Goal: Task Accomplishment & Management: Manage account settings

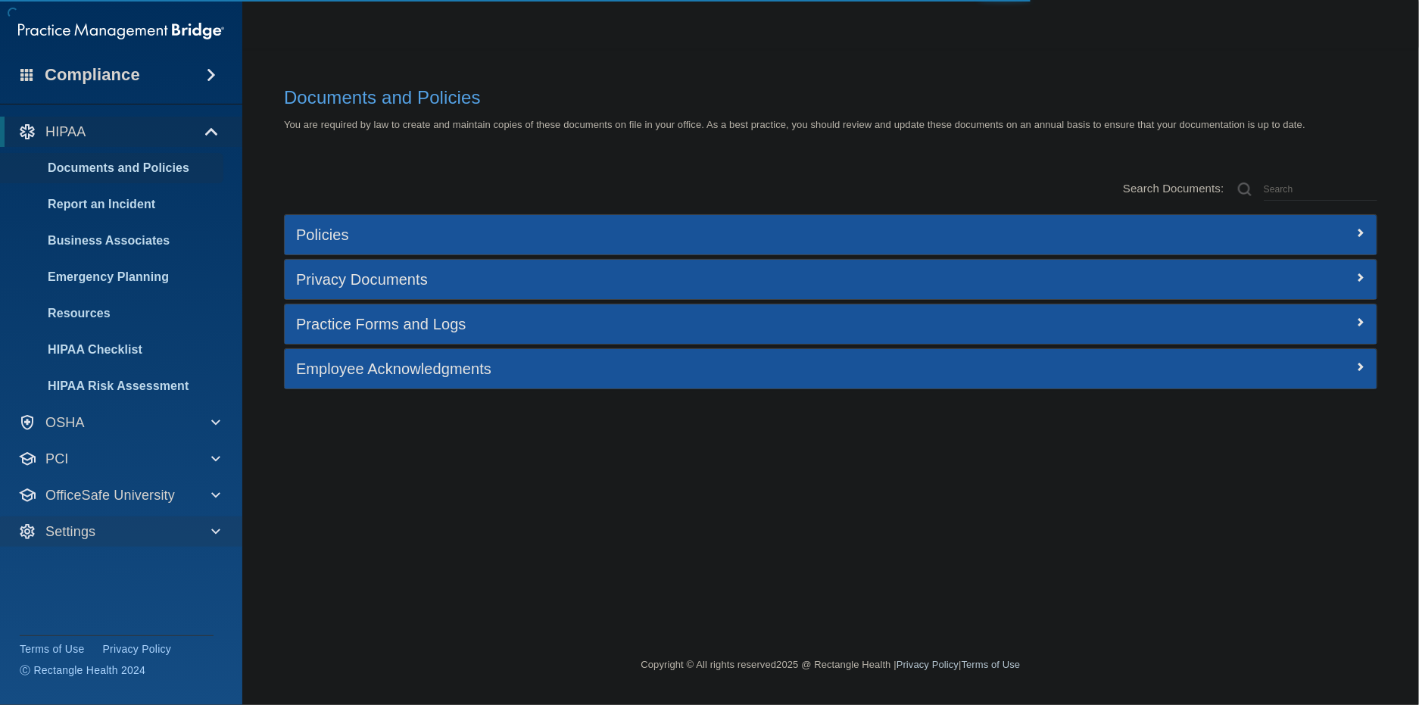
click at [117, 520] on div "Settings" at bounding box center [121, 532] width 243 height 30
click at [109, 529] on div "Settings" at bounding box center [100, 532] width 187 height 18
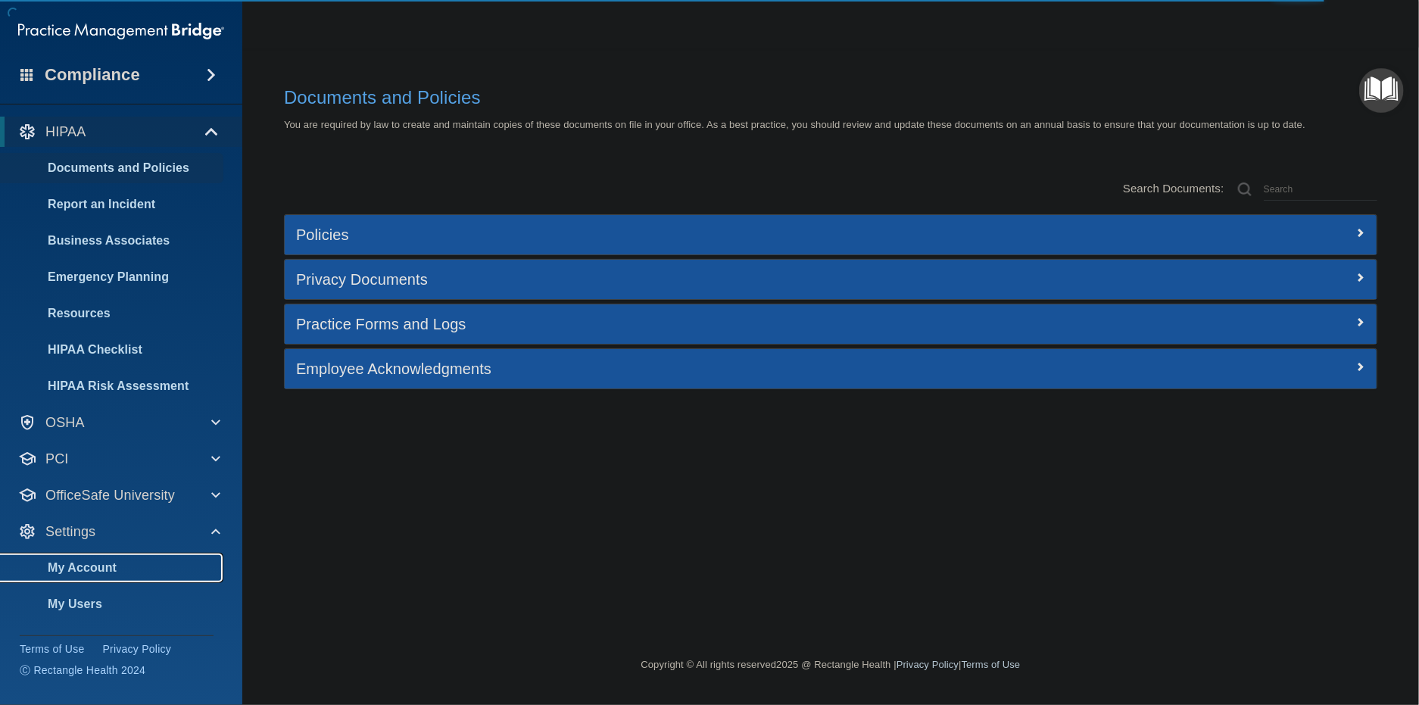
click at [119, 567] on p "My Account" at bounding box center [113, 567] width 207 height 15
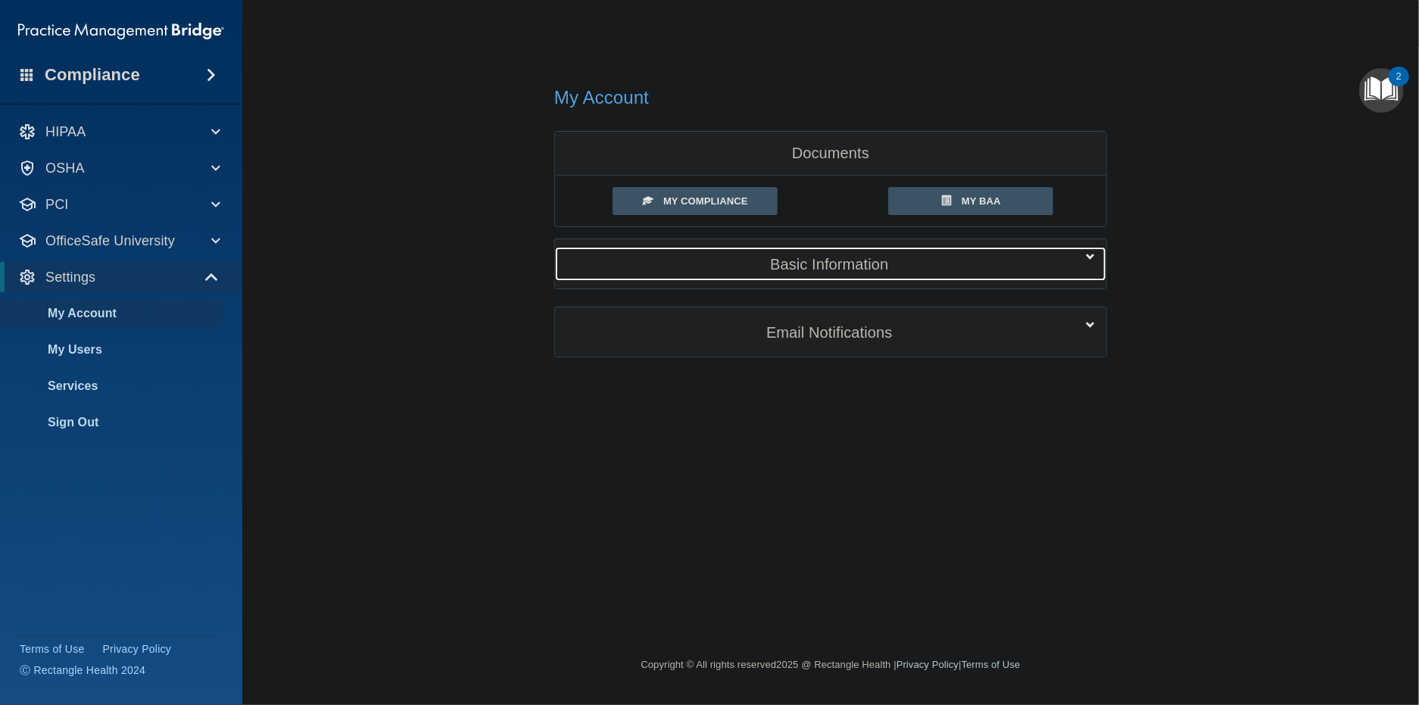
click at [801, 274] on div "Basic Information" at bounding box center [807, 264] width 505 height 34
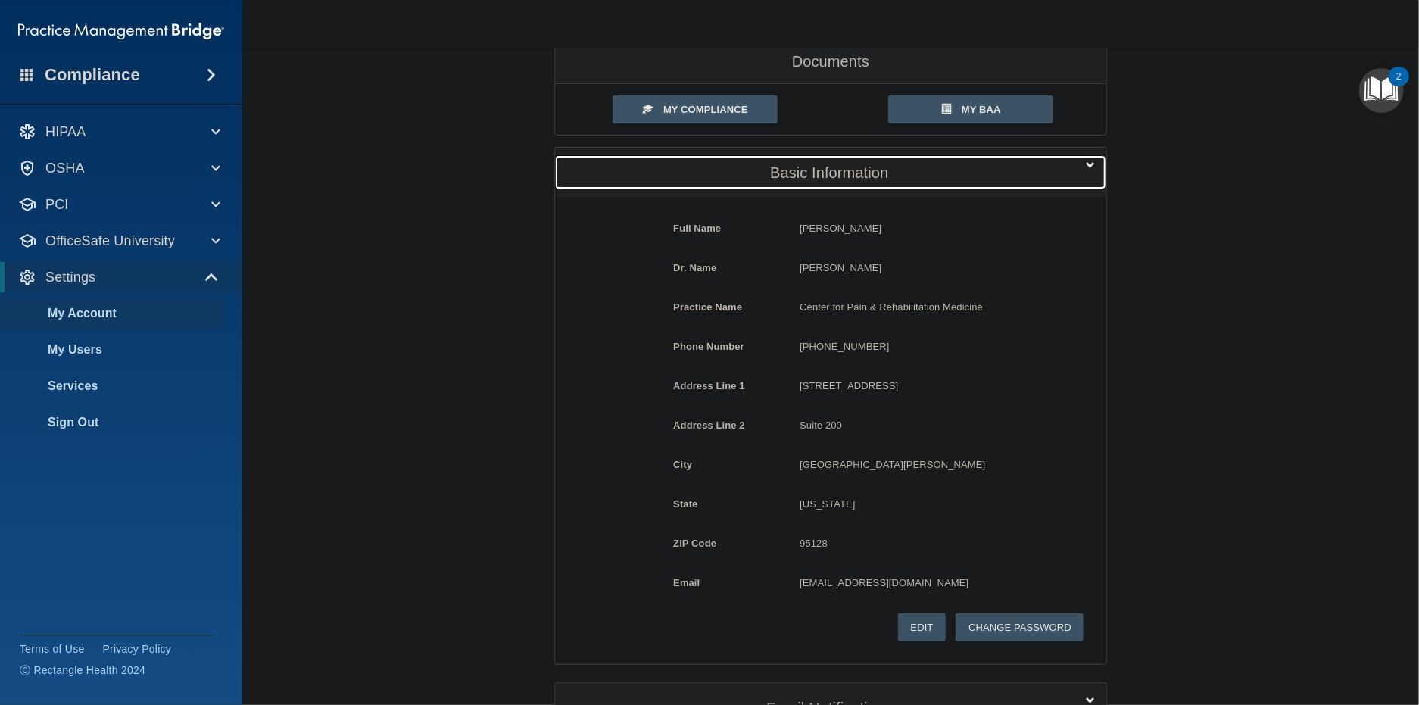
scroll to position [198, 0]
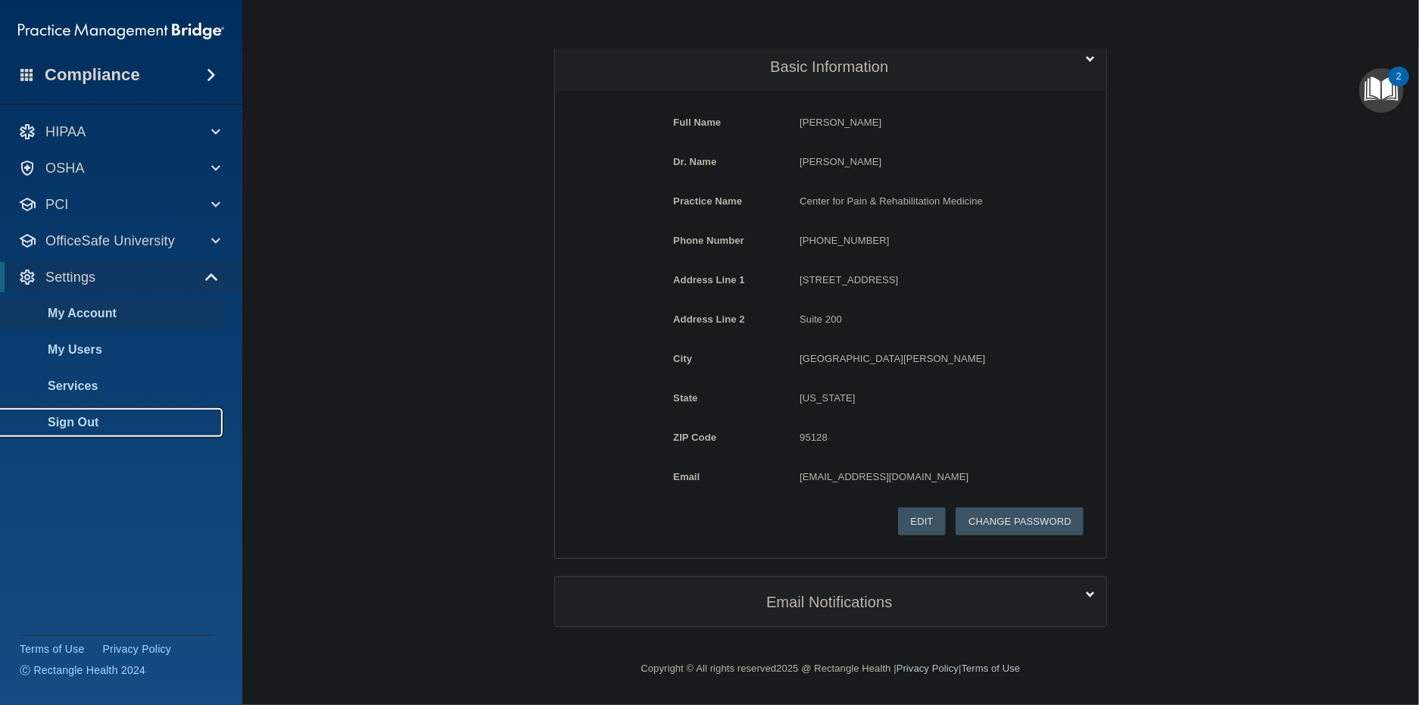
click at [127, 432] on link "Sign Out" at bounding box center [104, 422] width 239 height 30
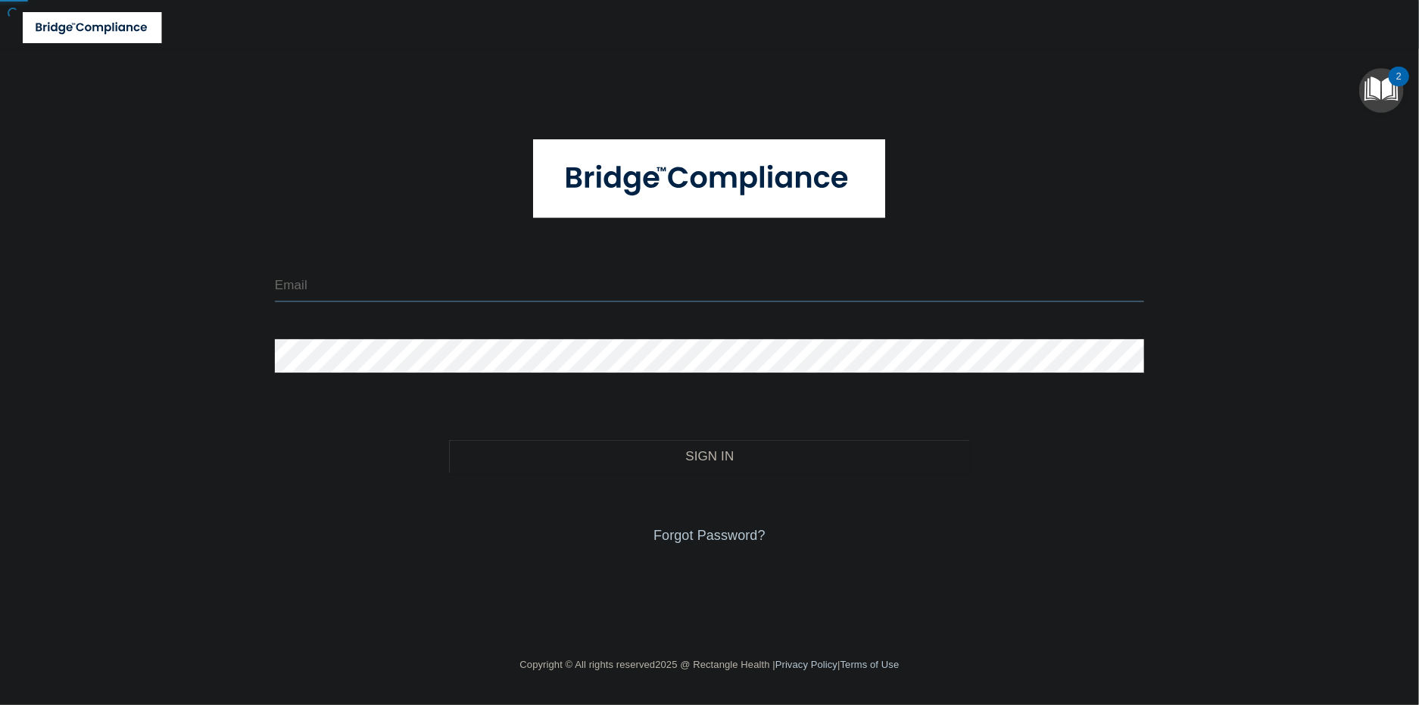
type input "[EMAIL_ADDRESS][DOMAIN_NAME]"
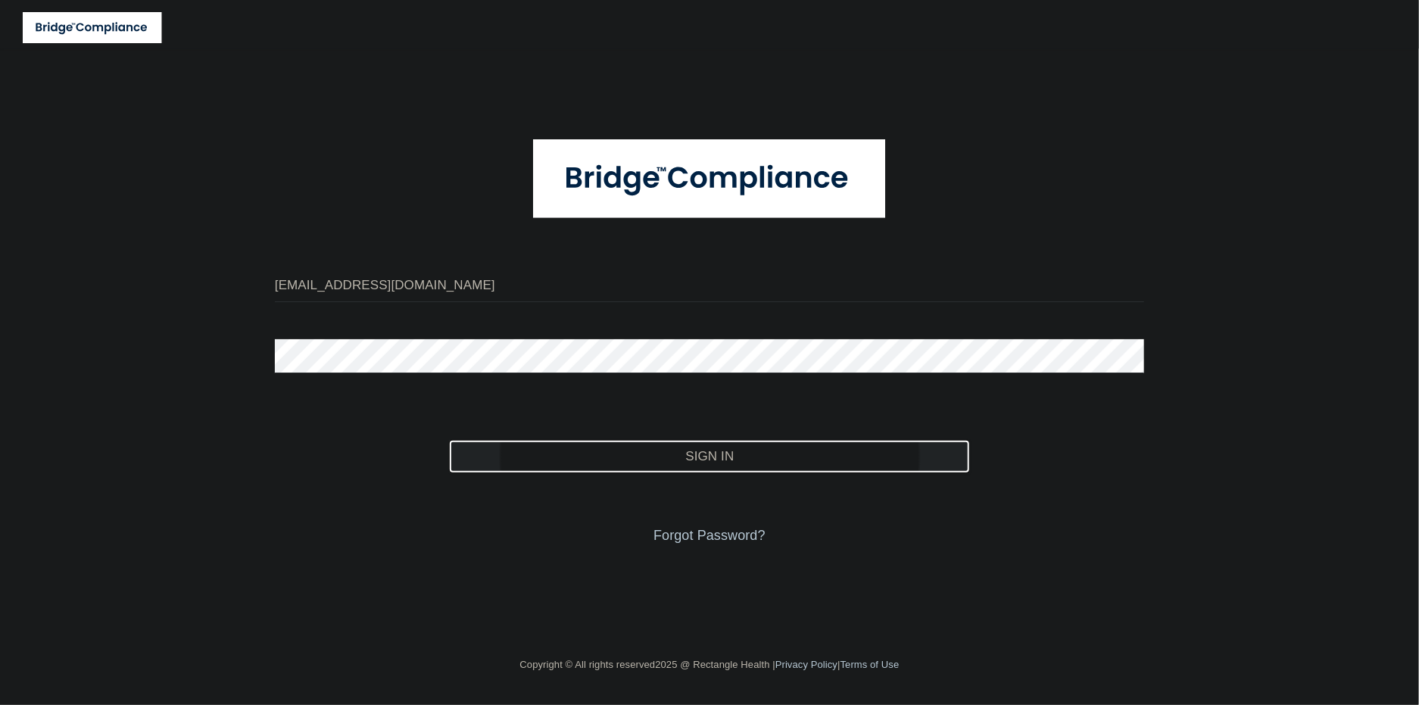
click at [542, 453] on button "Sign In" at bounding box center [710, 456] width 522 height 33
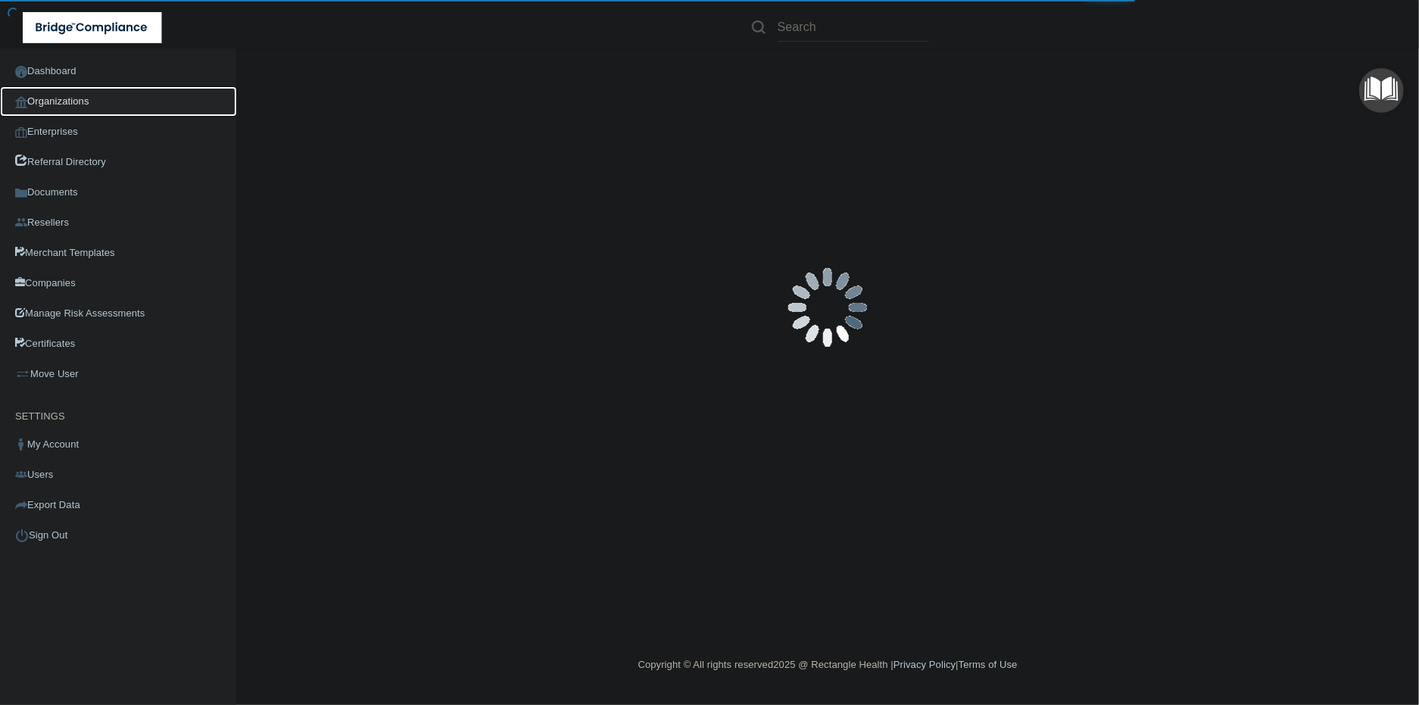
click at [110, 105] on link "Organizations" at bounding box center [118, 101] width 237 height 30
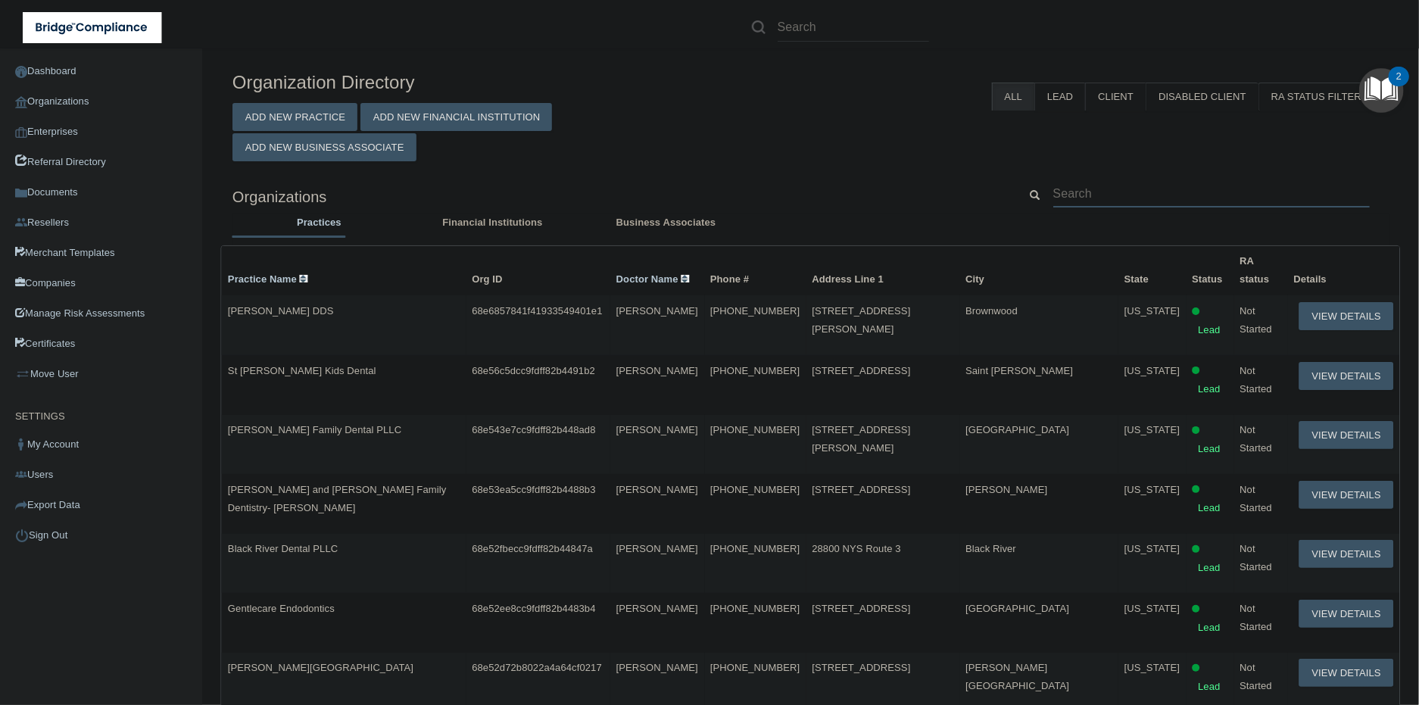
click at [1227, 191] on input "text" at bounding box center [1212, 194] width 317 height 28
paste input "Smile Life Dental"
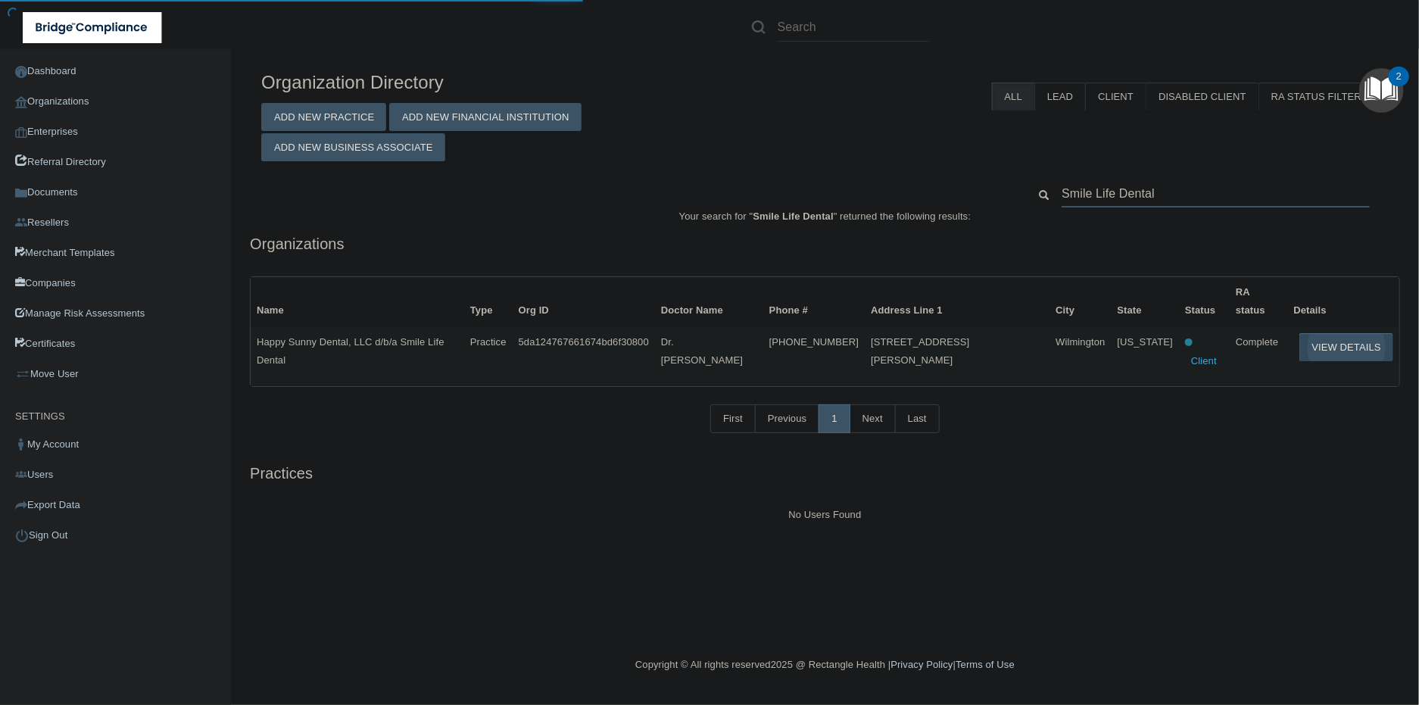
type input "Smile Life Dental"
click at [1323, 333] on button "View Details" at bounding box center [1347, 347] width 94 height 28
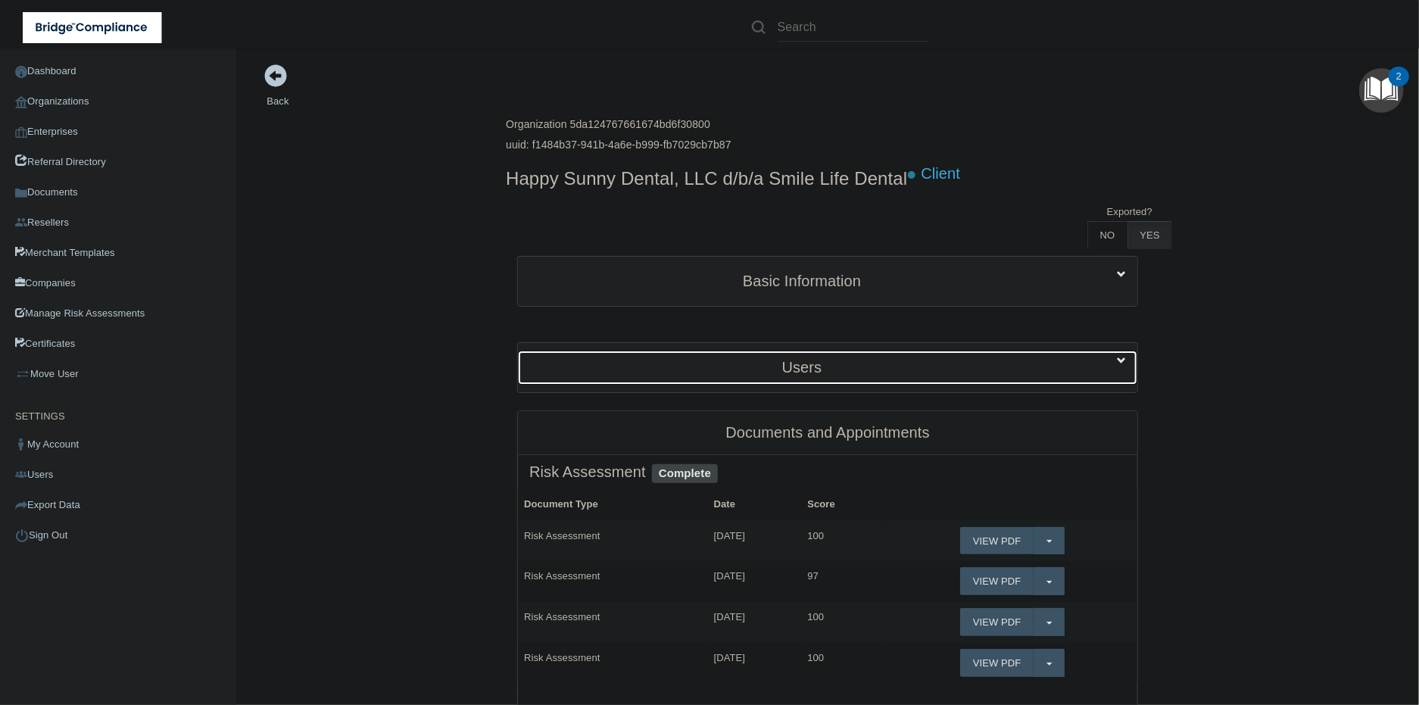
click at [824, 379] on div "Users" at bounding box center [802, 368] width 568 height 34
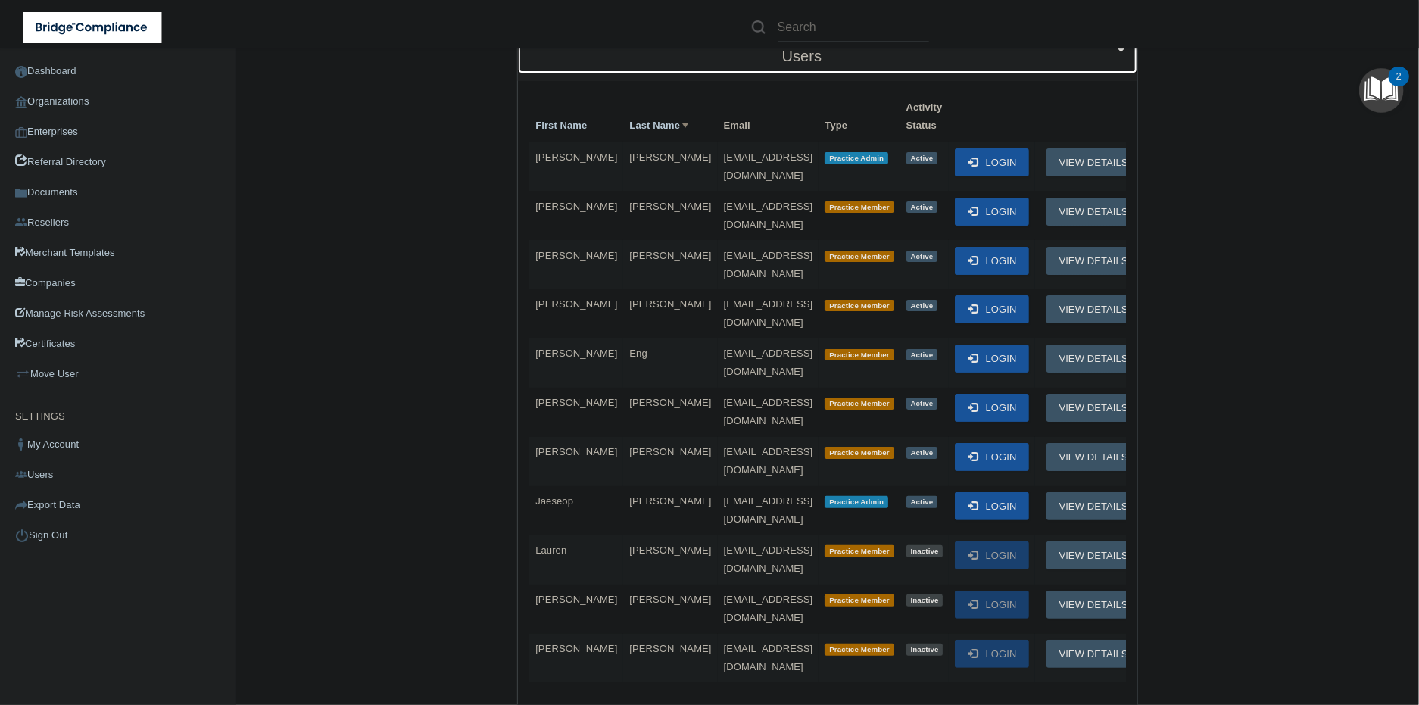
scroll to position [336, 0]
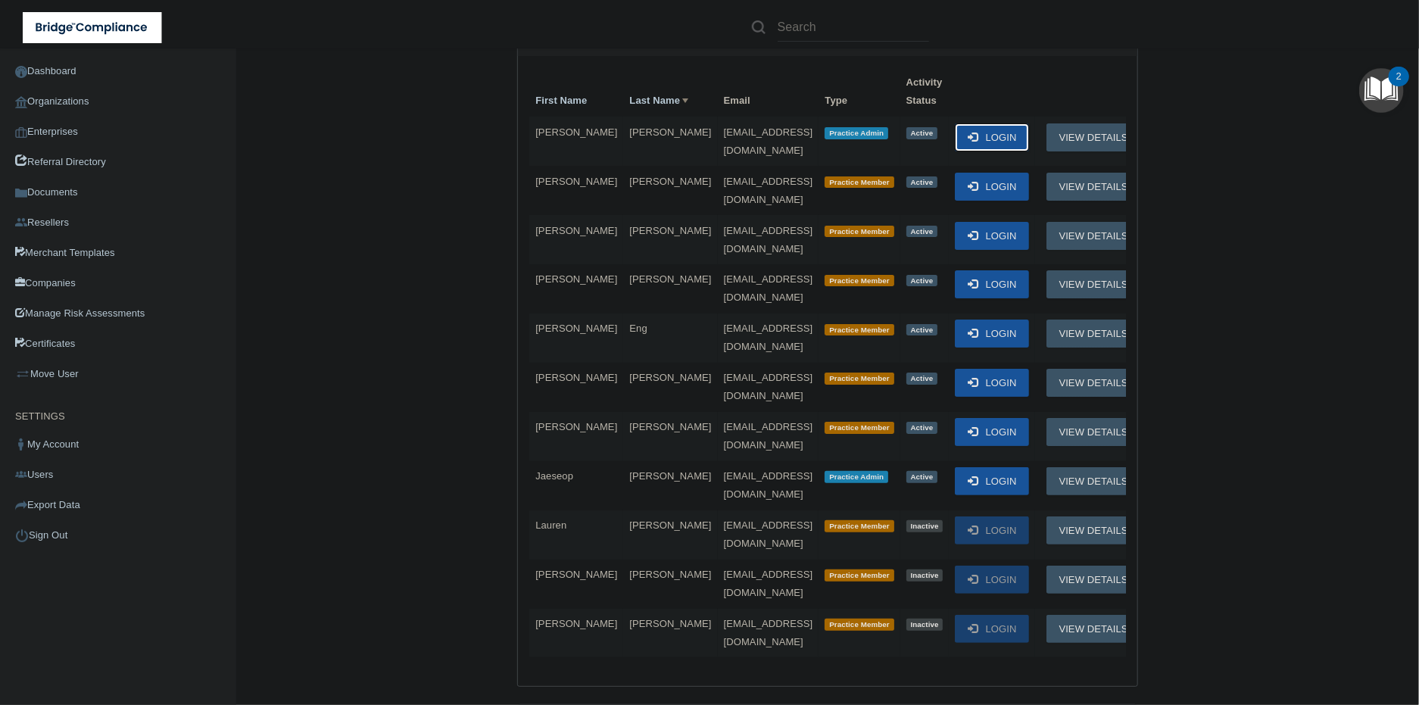
click at [965, 136] on button "Login" at bounding box center [991, 137] width 73 height 28
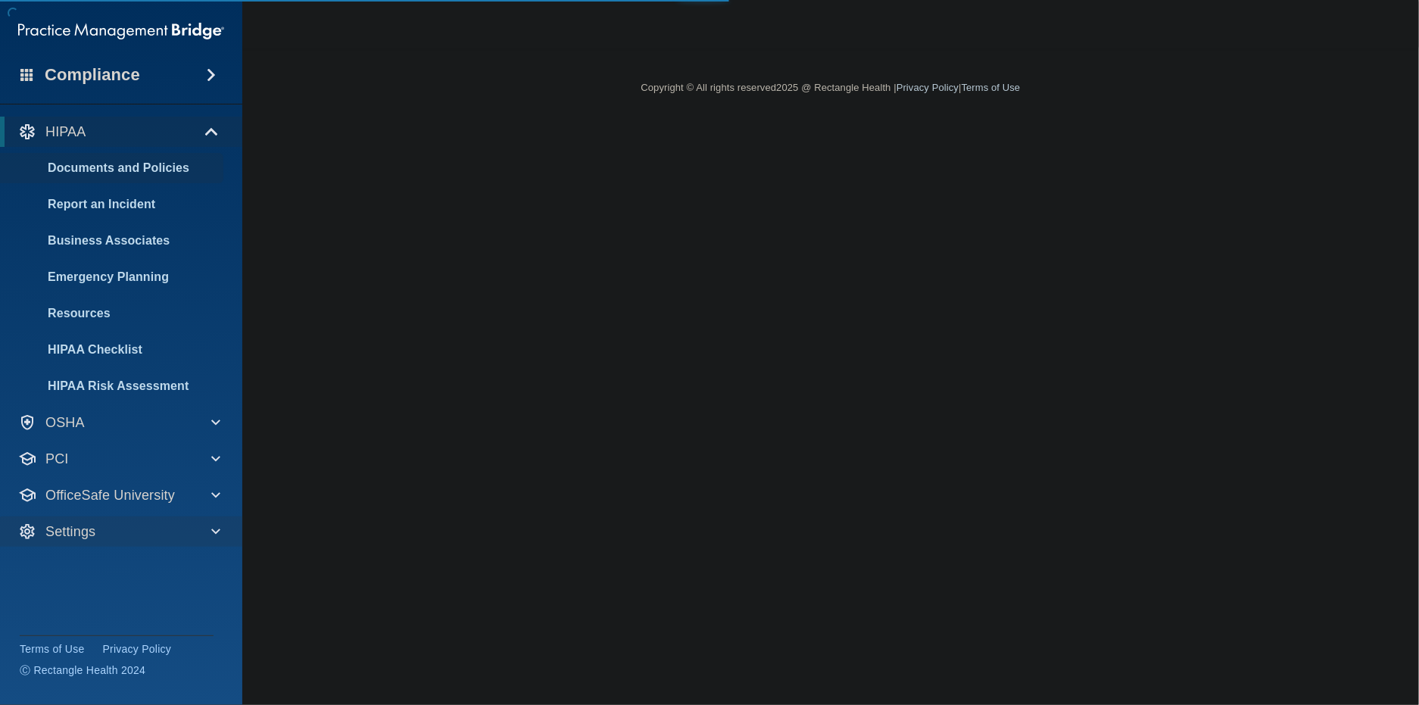
click at [96, 542] on div "Settings" at bounding box center [121, 532] width 243 height 30
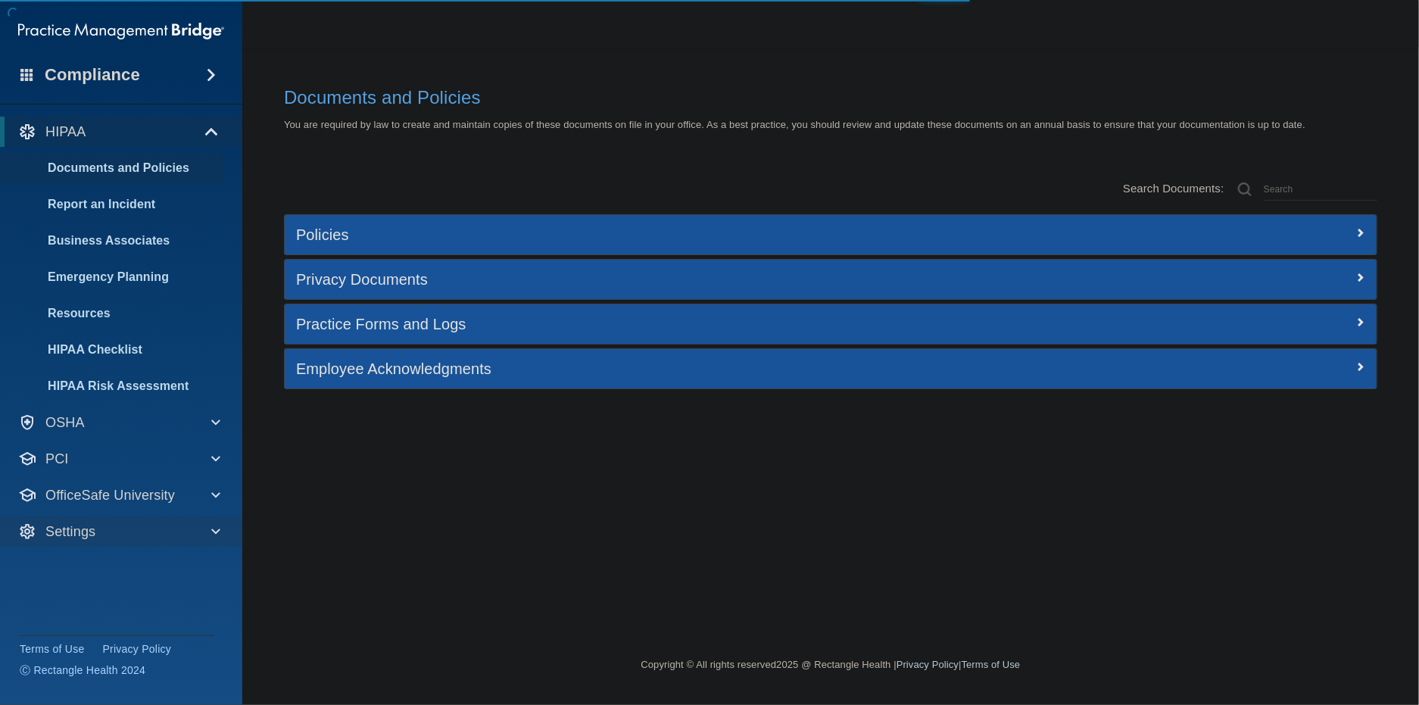
click at [108, 546] on div "Settings" at bounding box center [121, 532] width 243 height 30
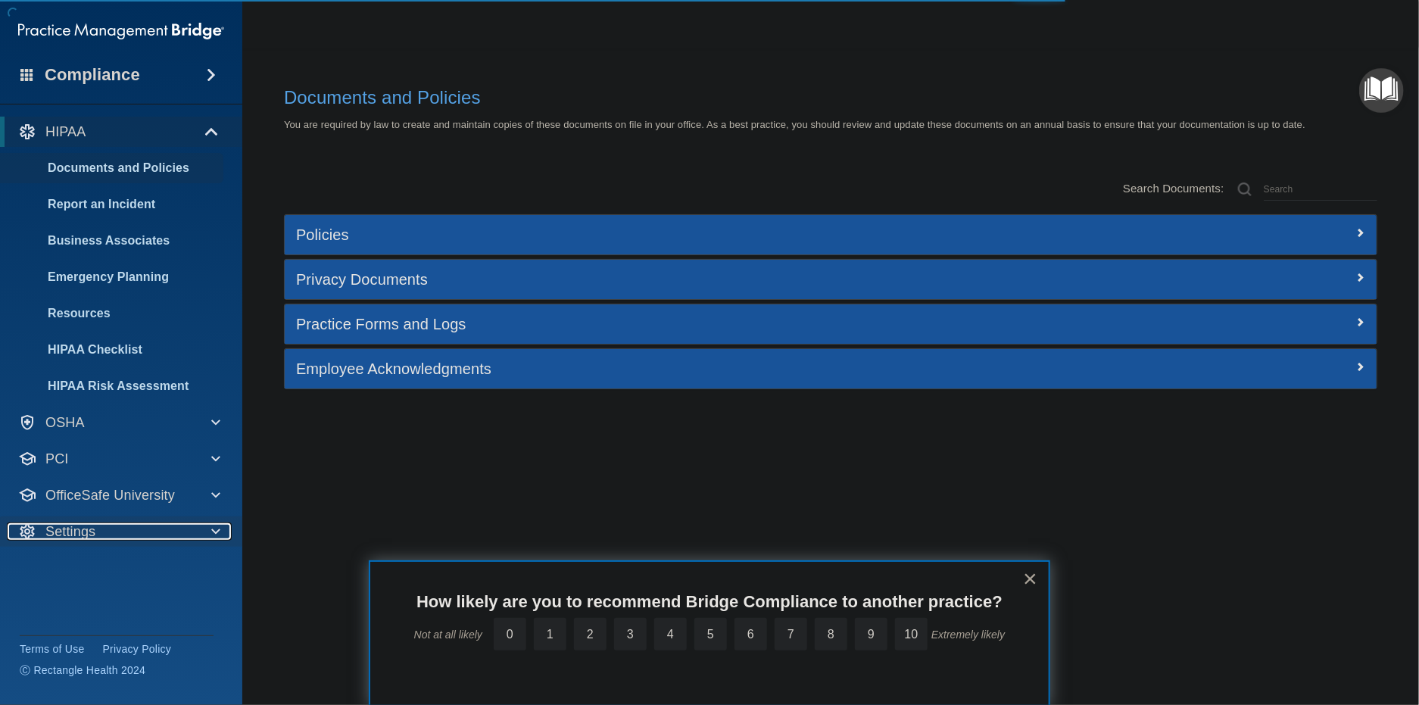
click at [112, 532] on div "Settings" at bounding box center [100, 532] width 187 height 18
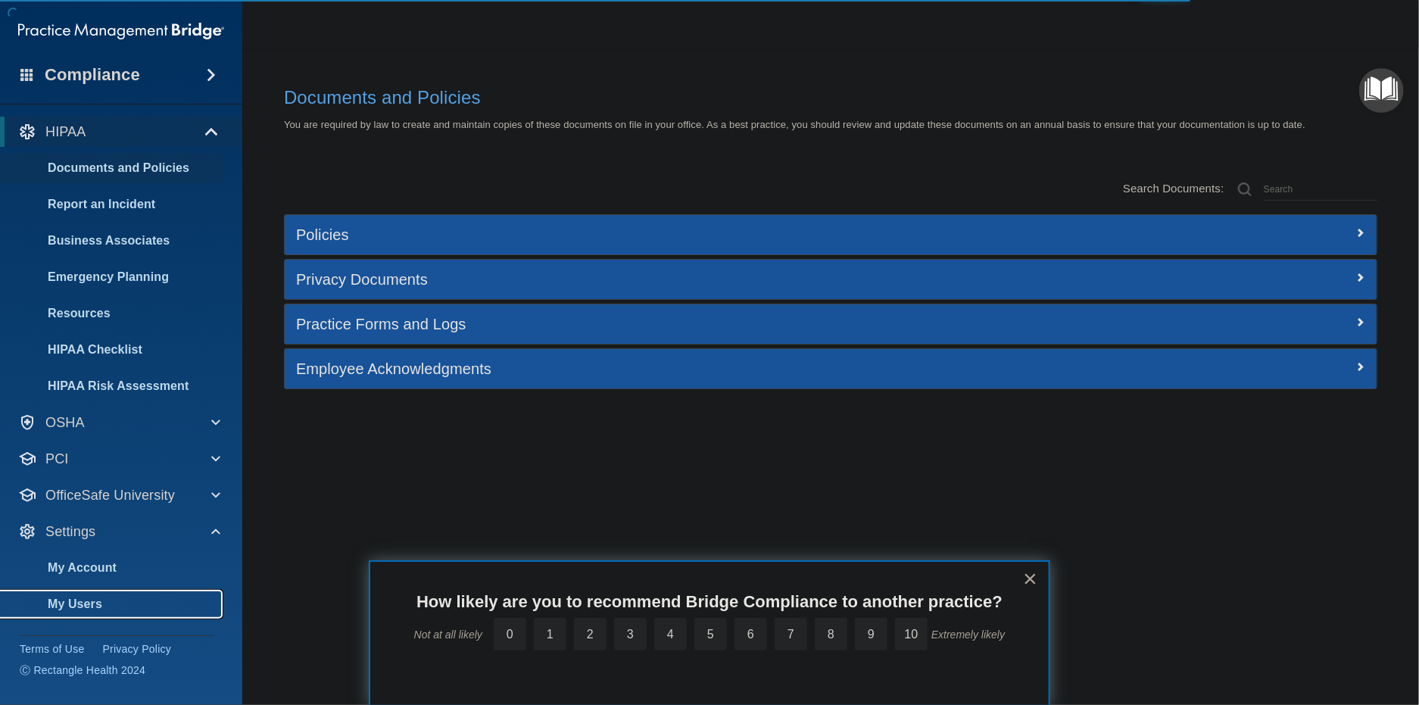
click at [114, 604] on p "My Users" at bounding box center [113, 604] width 207 height 15
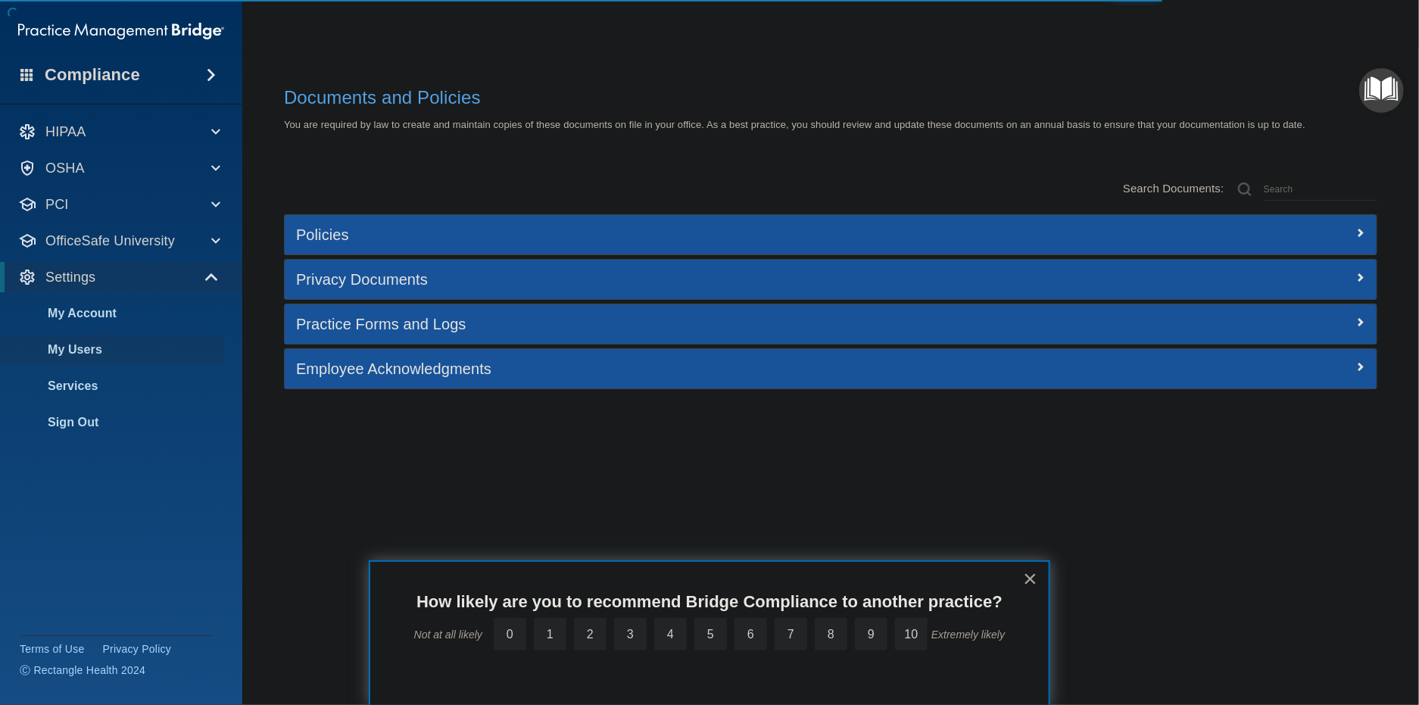
select select "20"
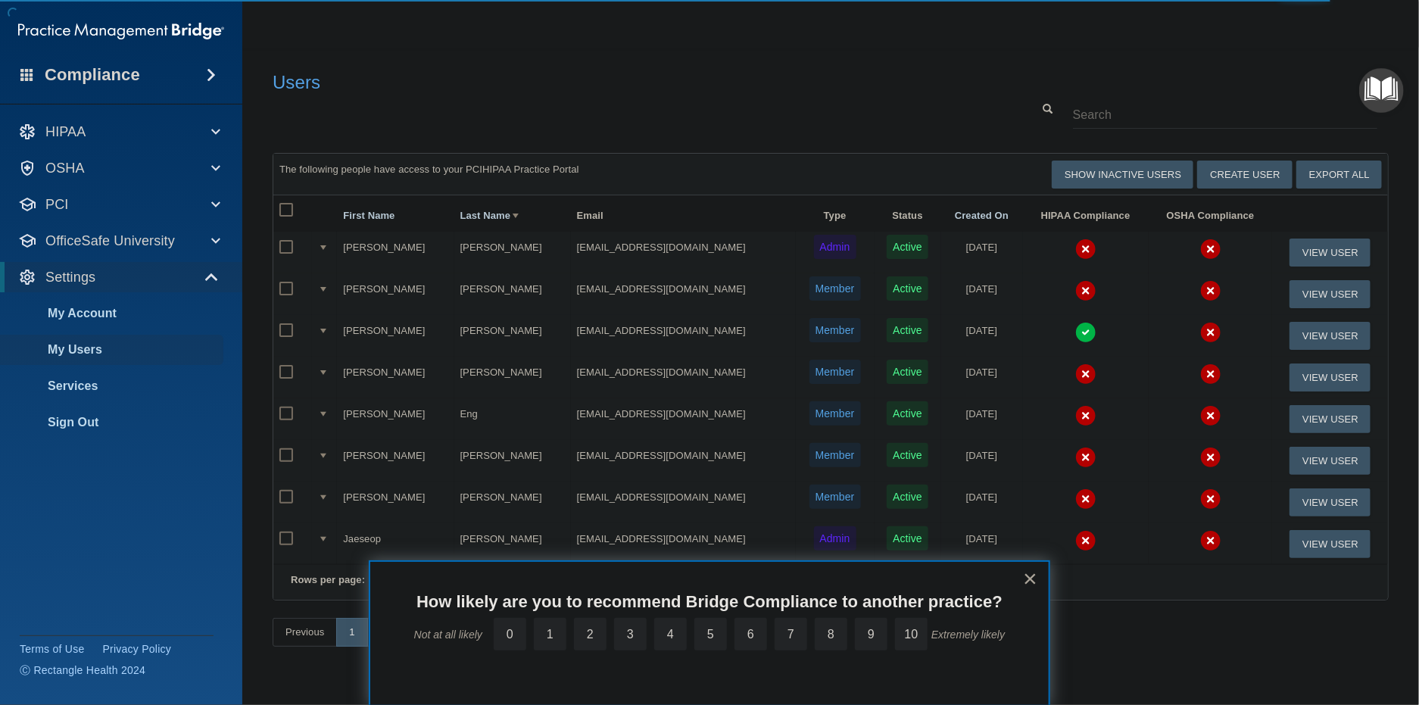
scroll to position [45, 0]
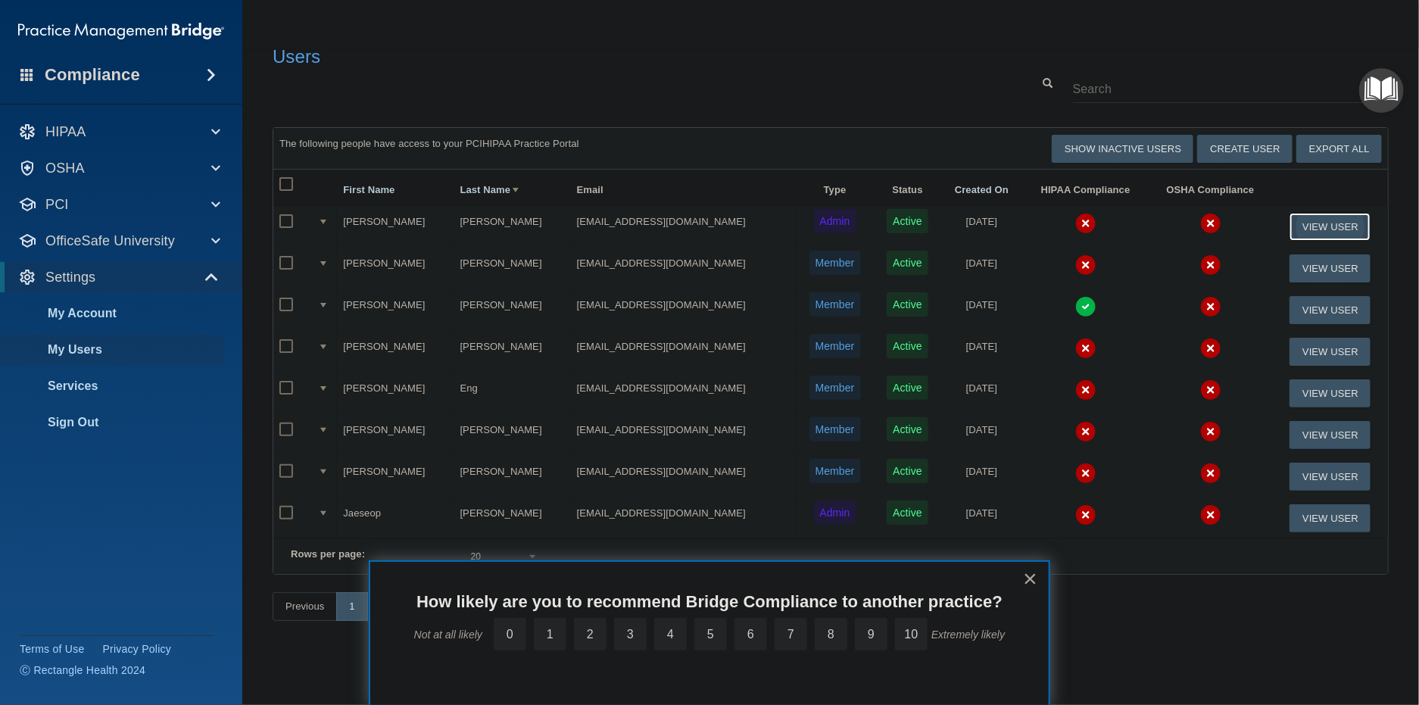
click at [1313, 213] on button "View User" at bounding box center [1330, 227] width 81 height 28
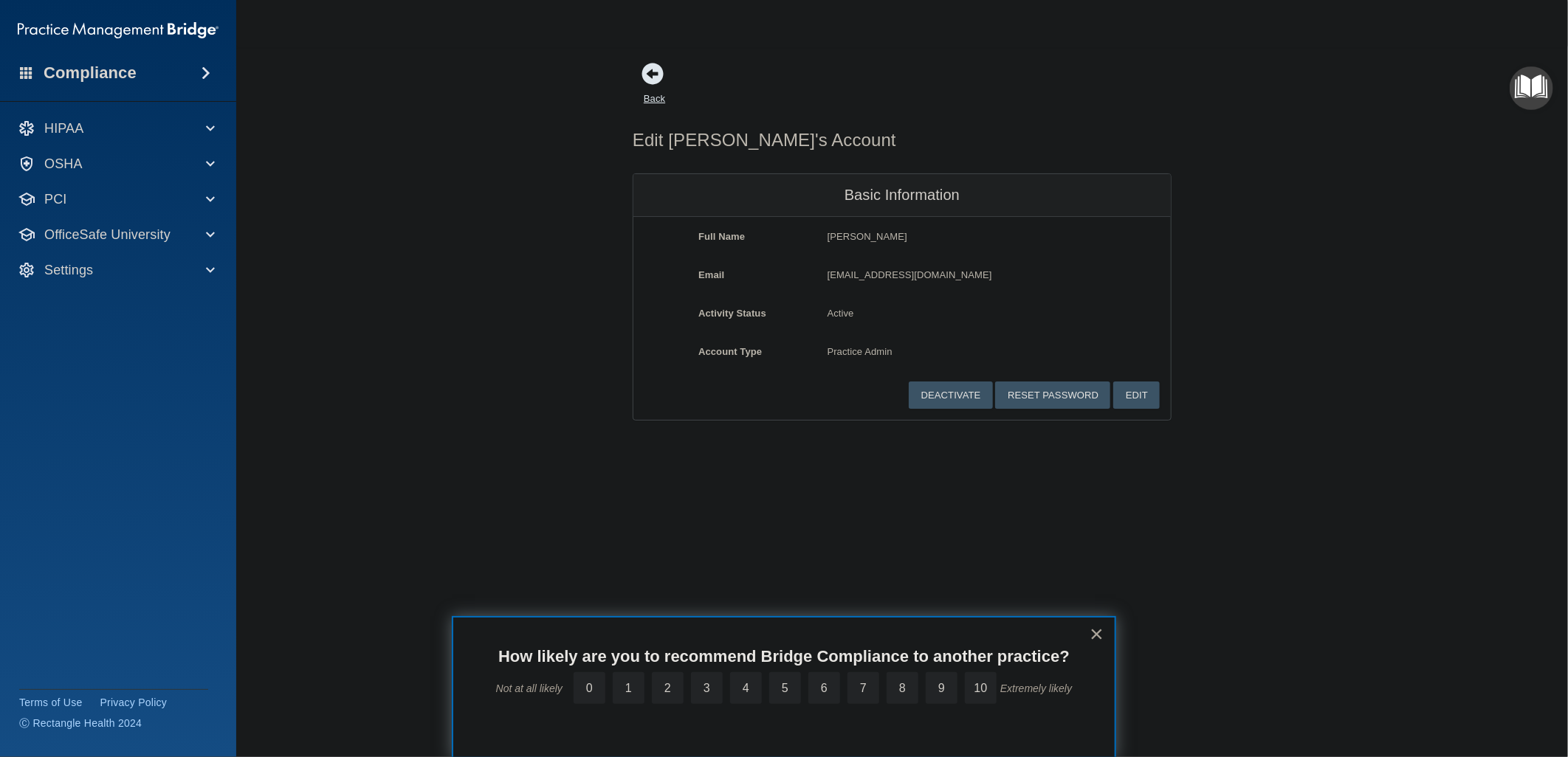
click at [659, 99] on link "Back" at bounding box center [654, 90] width 21 height 29
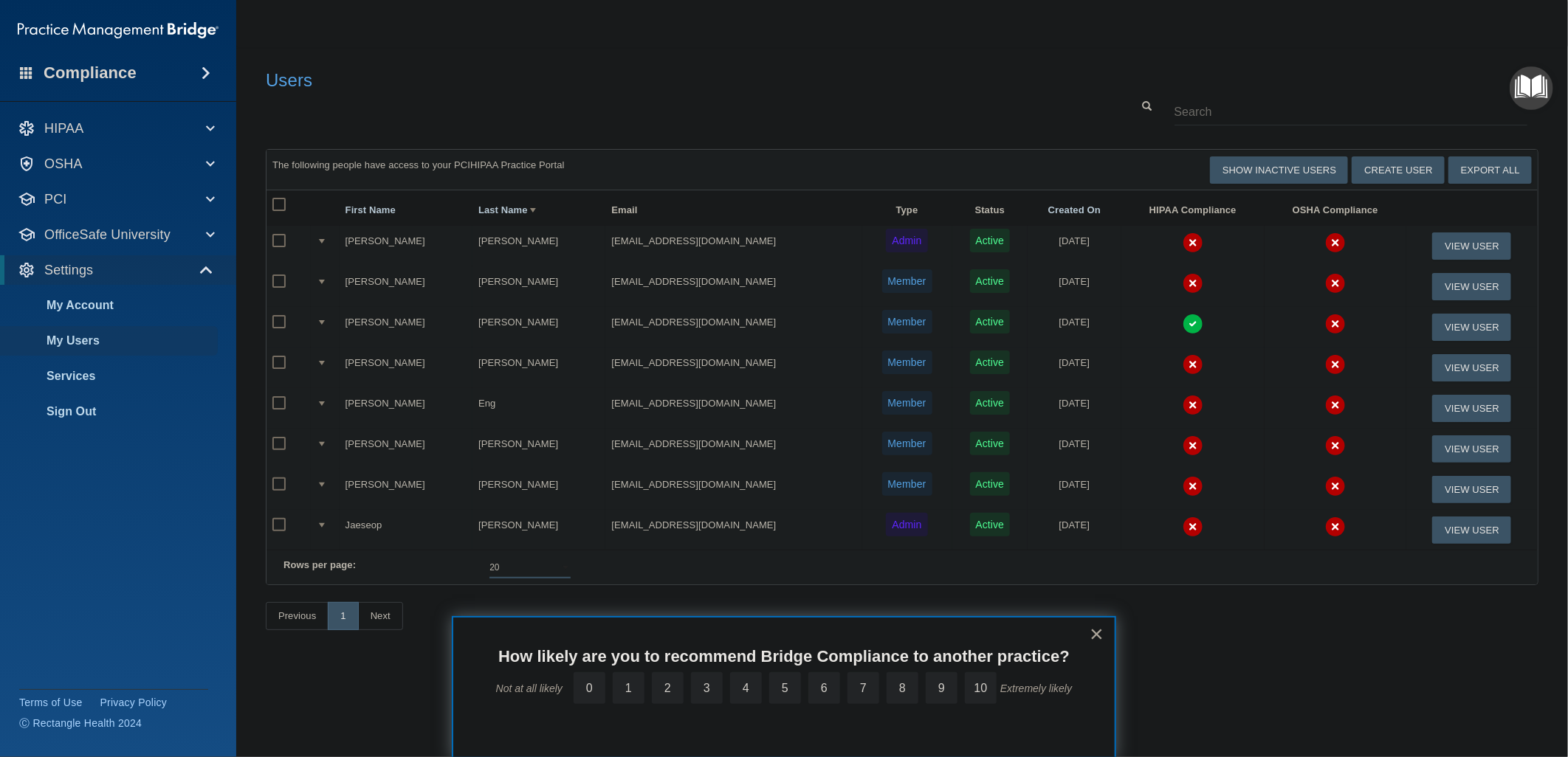
click at [518, 574] on select "10 20 30 40 all" at bounding box center [529, 567] width 81 height 22
select select "8"
click at [489, 564] on select "10 20 30 40 all" at bounding box center [529, 567] width 81 height 22
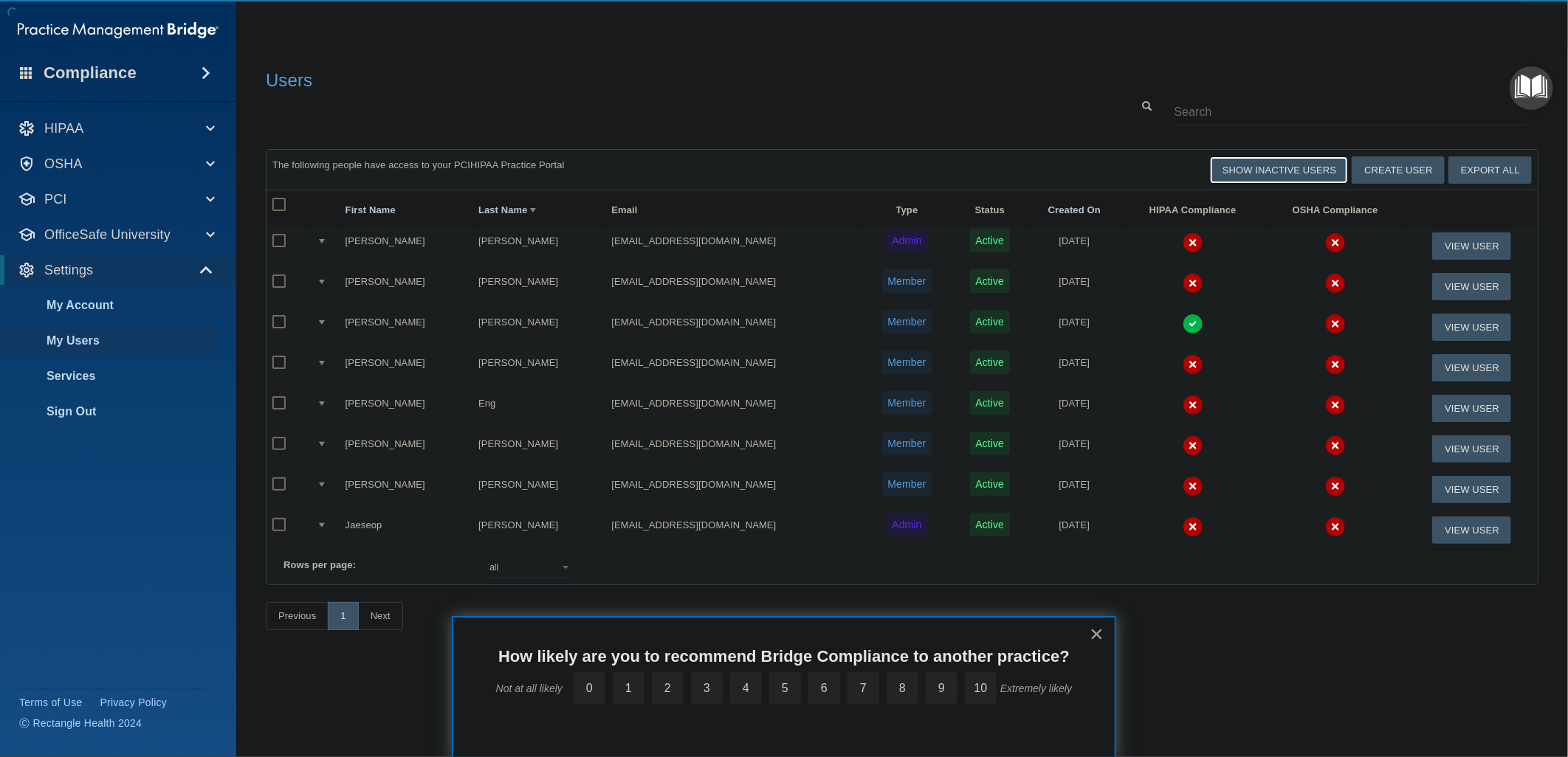
click at [1248, 167] on button "Show Inactive Users" at bounding box center [1279, 170] width 138 height 27
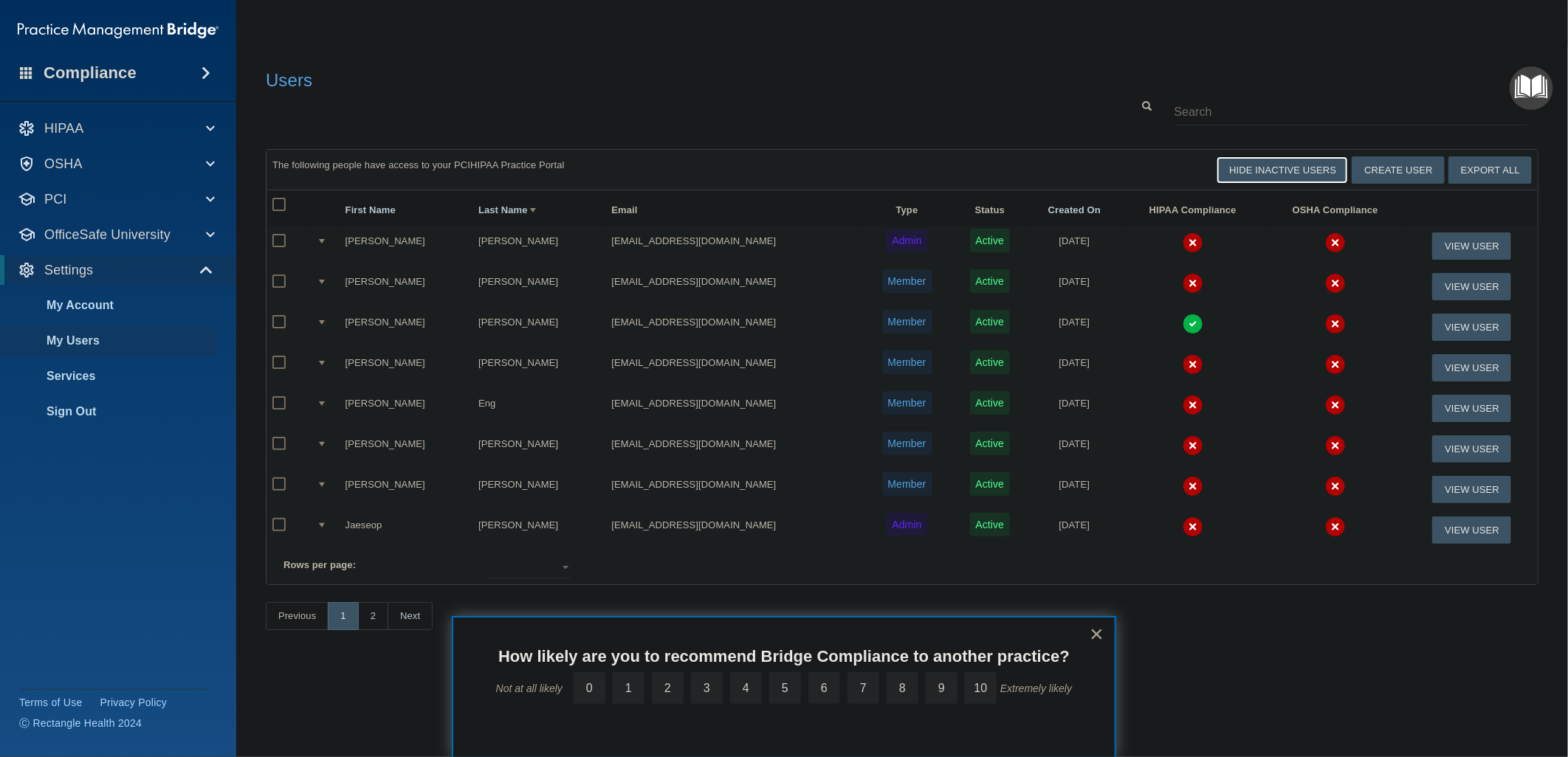
click at [1248, 167] on button "Hide Inactive Users" at bounding box center [1281, 170] width 132 height 27
click at [756, 360] on td "[EMAIL_ADDRESS][DOMAIN_NAME]" at bounding box center [733, 368] width 256 height 41
click at [279, 278] on input "checkbox" at bounding box center [280, 282] width 17 height 12
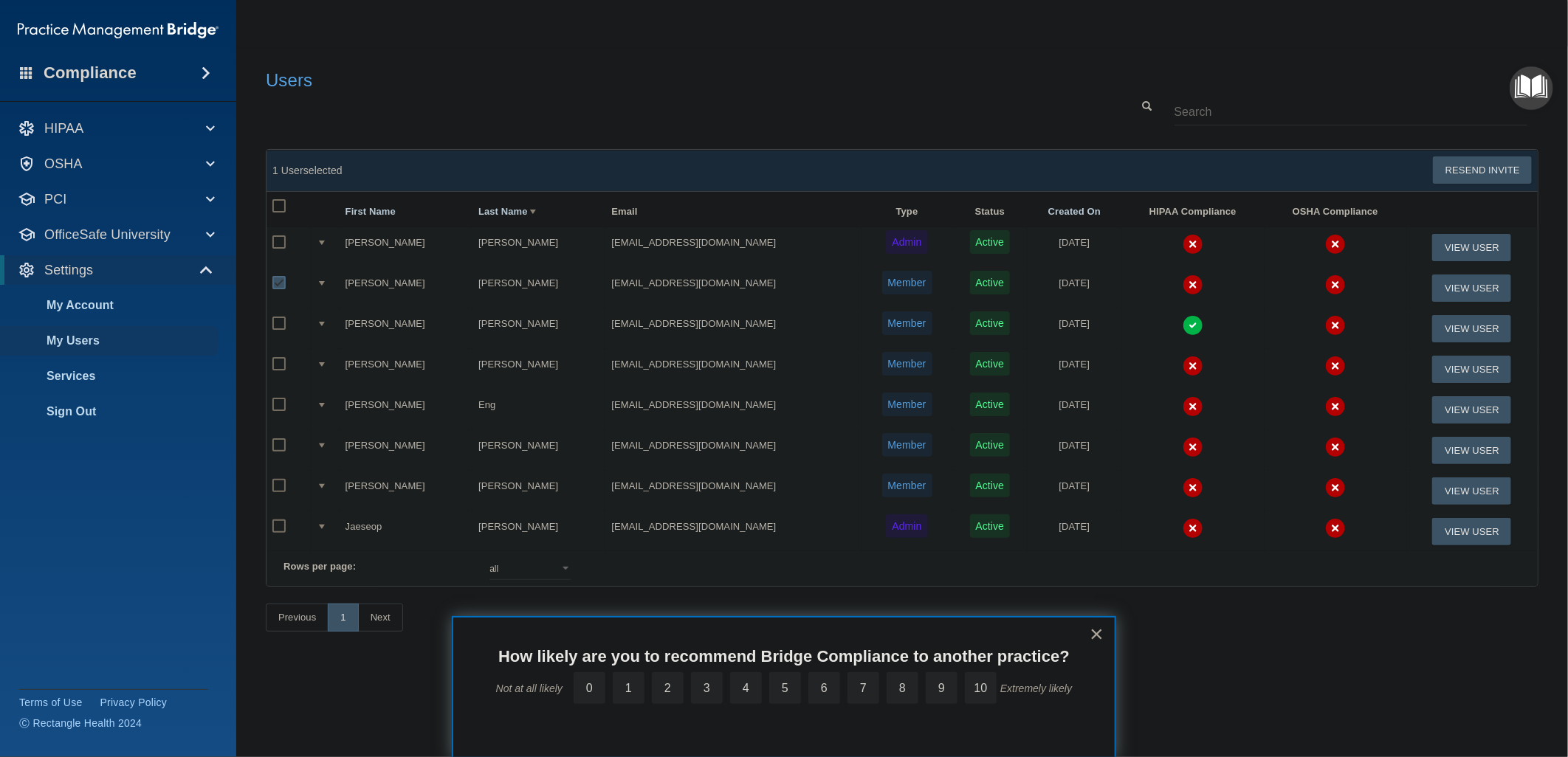
click at [279, 278] on input "checkbox" at bounding box center [280, 284] width 17 height 12
checkbox input "false"
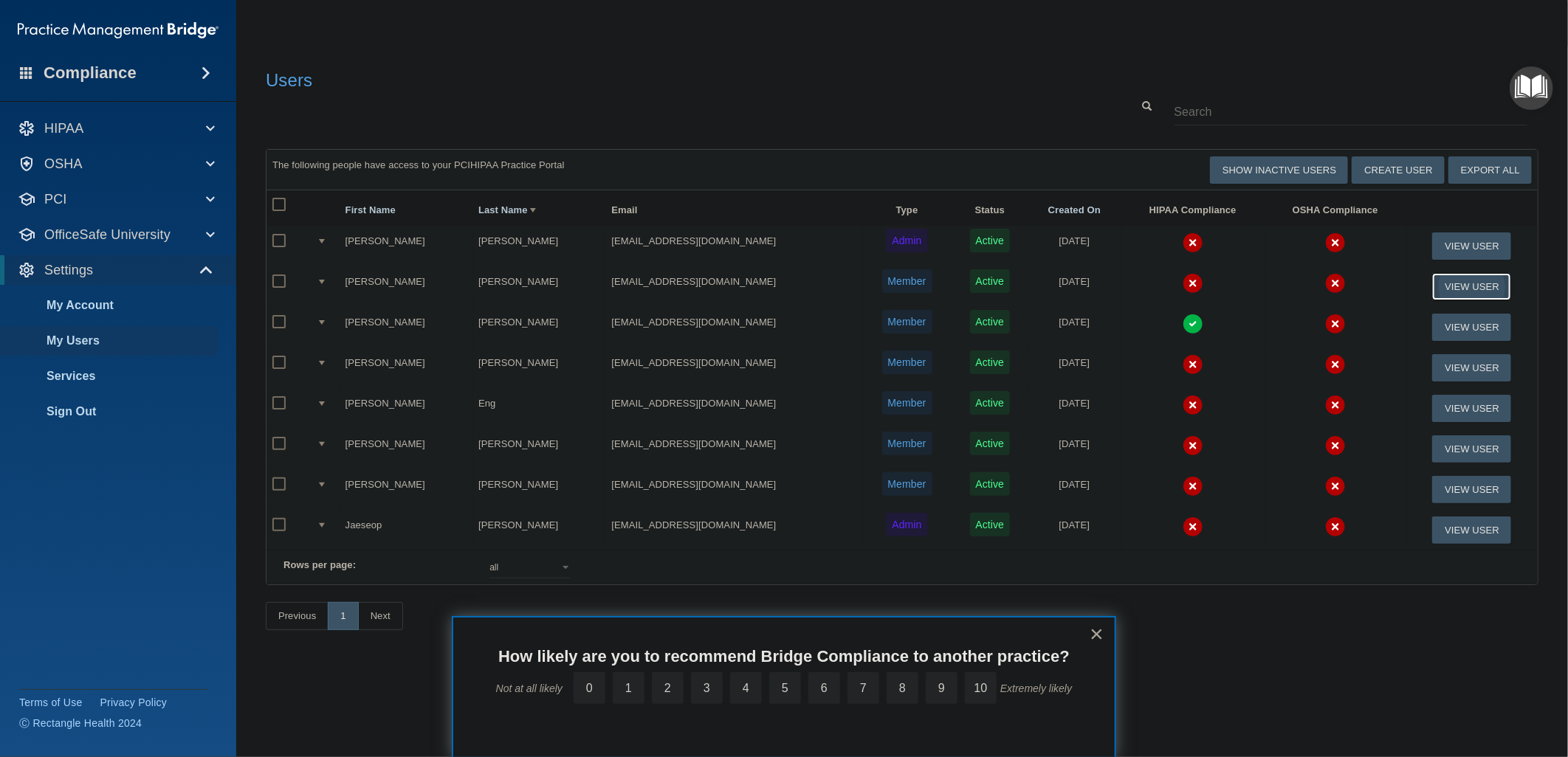
click at [1383, 282] on button "View User" at bounding box center [1471, 286] width 79 height 27
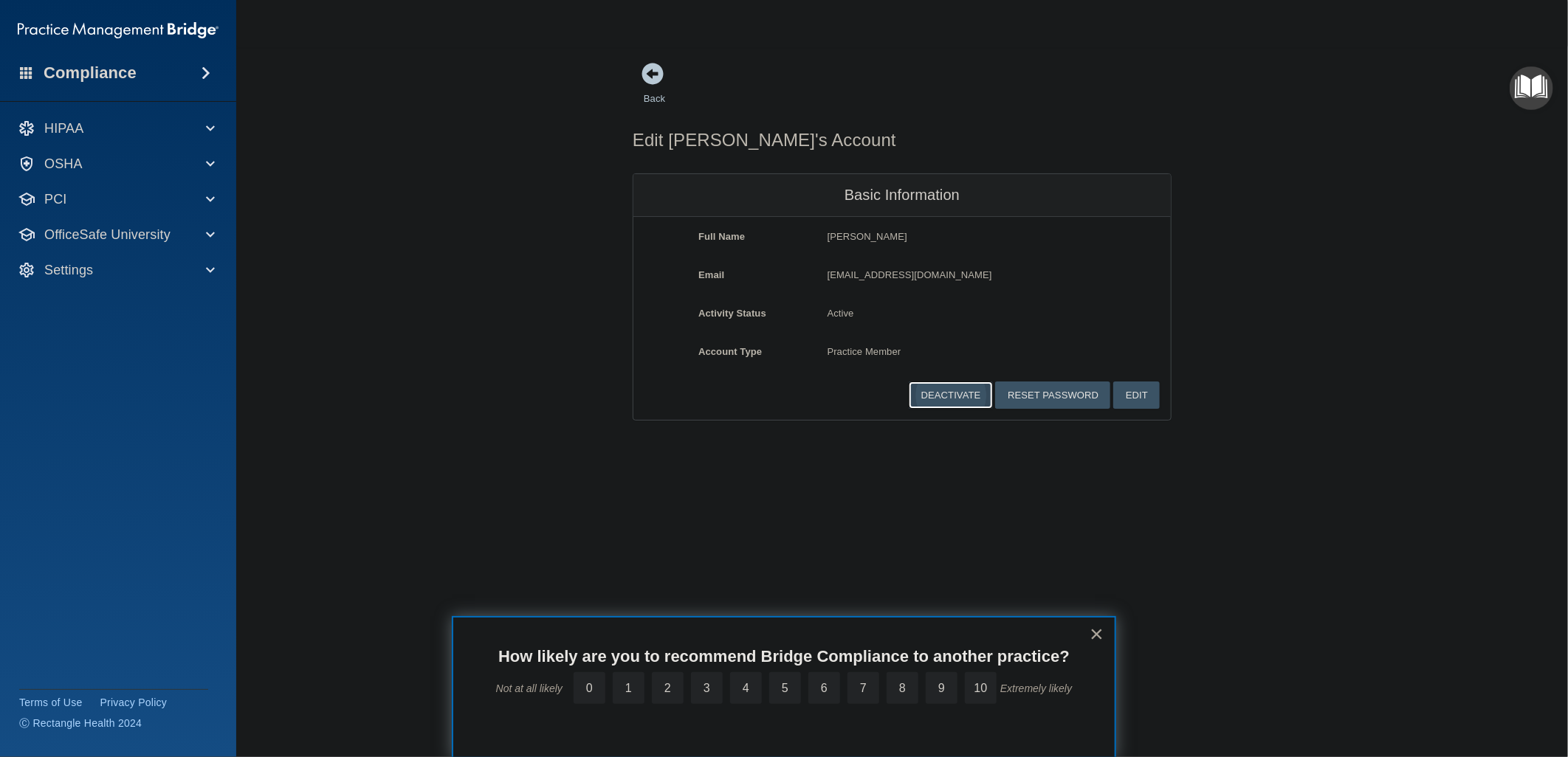
click at [957, 389] on button "Deactivate" at bounding box center [950, 396] width 84 height 27
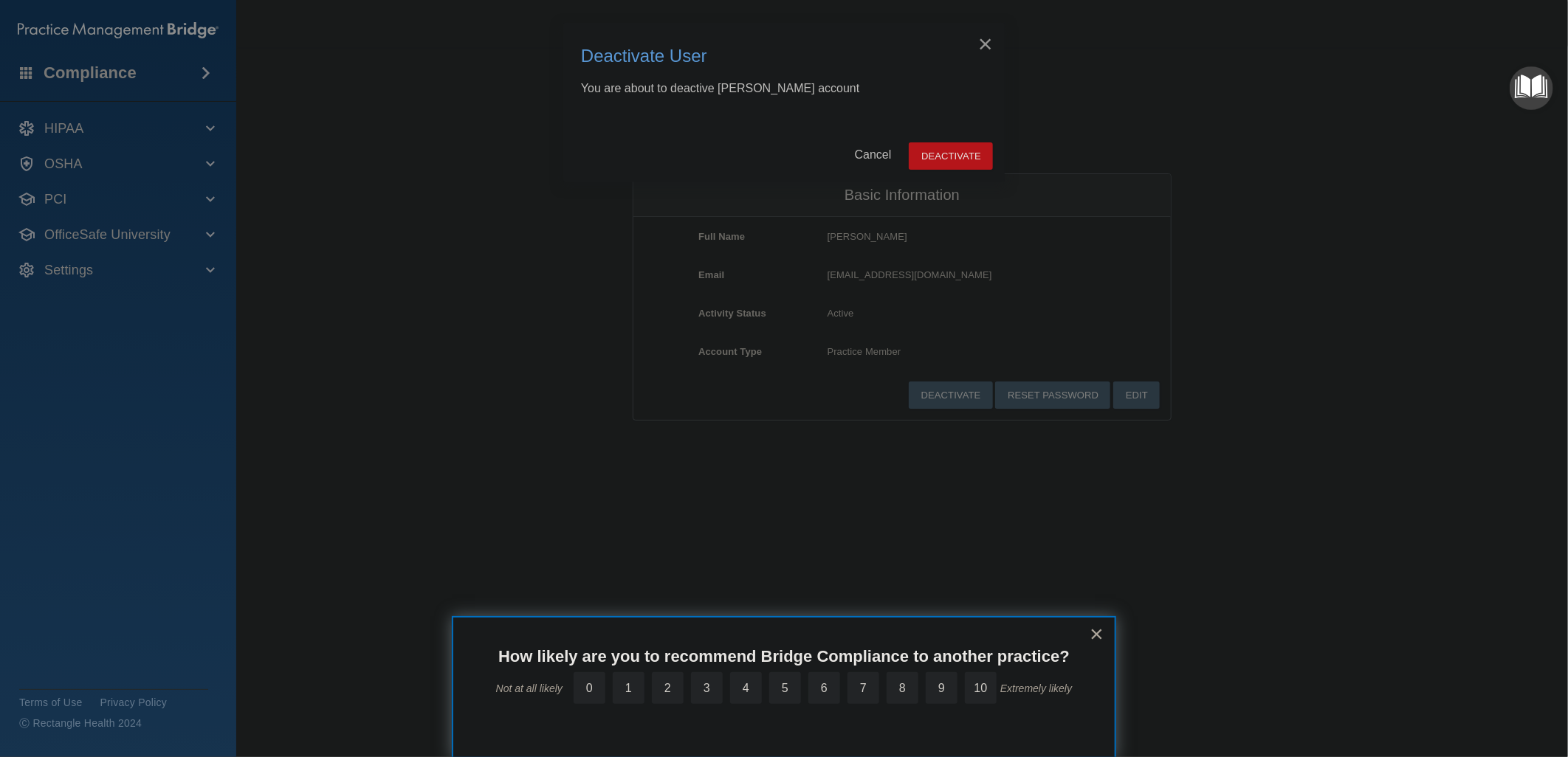
click at [1265, 128] on div "× Close Deactivate User You are about to deactive Jeanna Caton's account Cancel…" at bounding box center [784, 378] width 1568 height 757
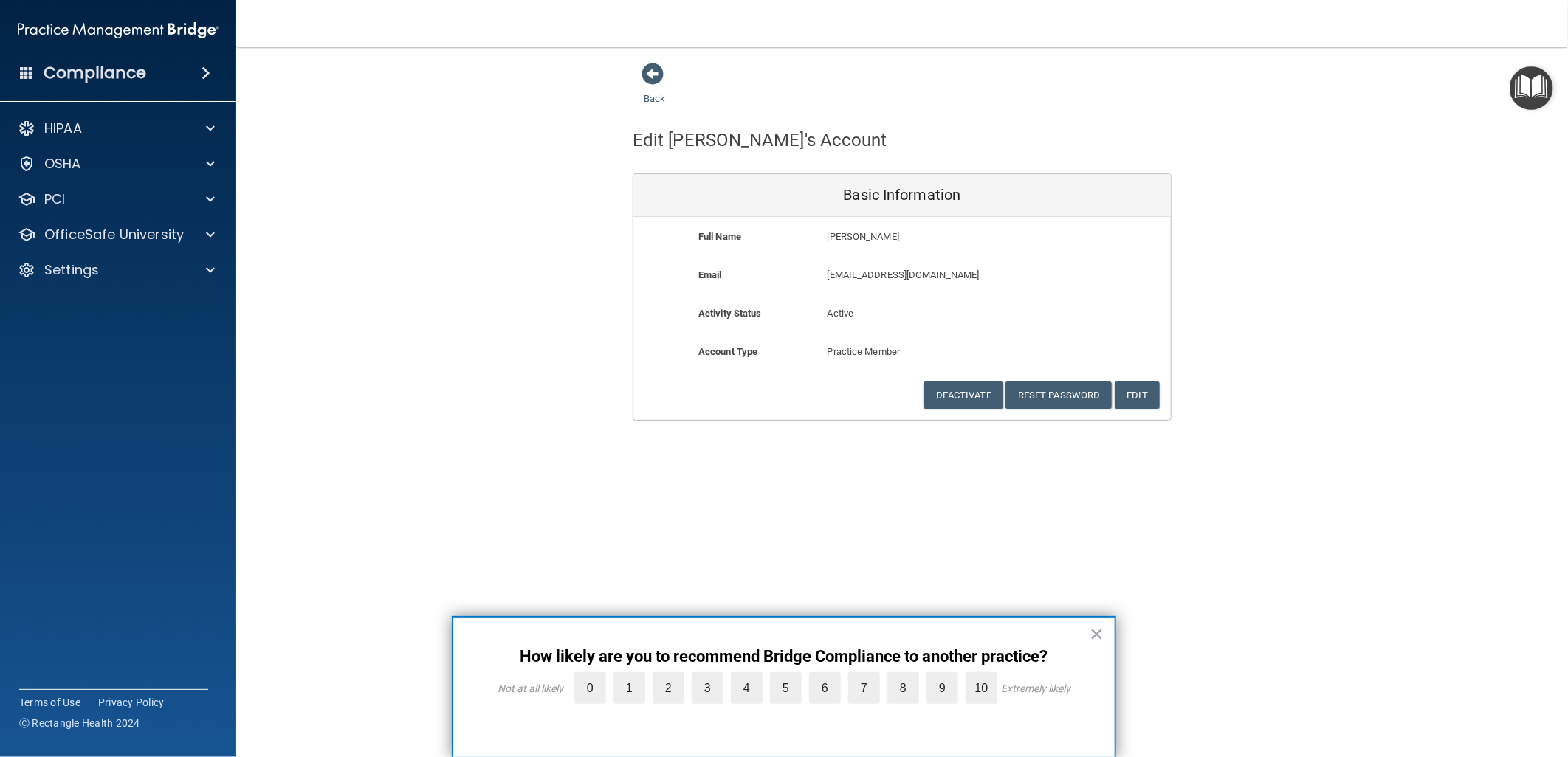
click at [936, 487] on div "Back Edit Jeanna's Account Basic Information Full Name Jeanna Caton Jeanna Last…" at bounding box center [902, 378] width 1273 height 632
click at [963, 395] on button "Deactivate" at bounding box center [964, 396] width 80 height 27
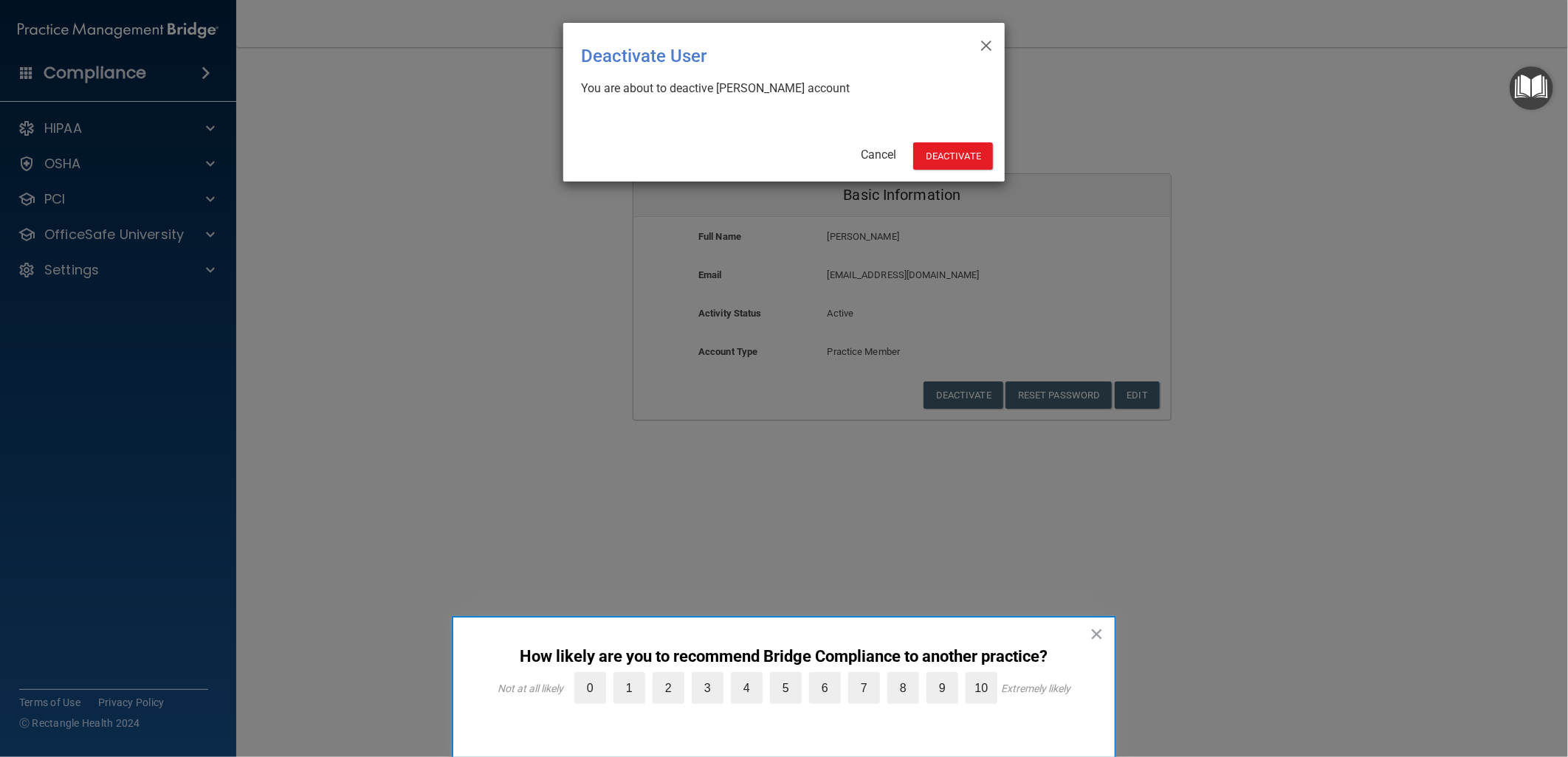
drag, startPoint x: 1361, startPoint y: 247, endPoint x: 1137, endPoint y: 171, distance: 236.5
click at [1361, 247] on div "× Close Deactivate User You are about to deactive Jeanna Caton's account Cancel…" at bounding box center [784, 378] width 1568 height 757
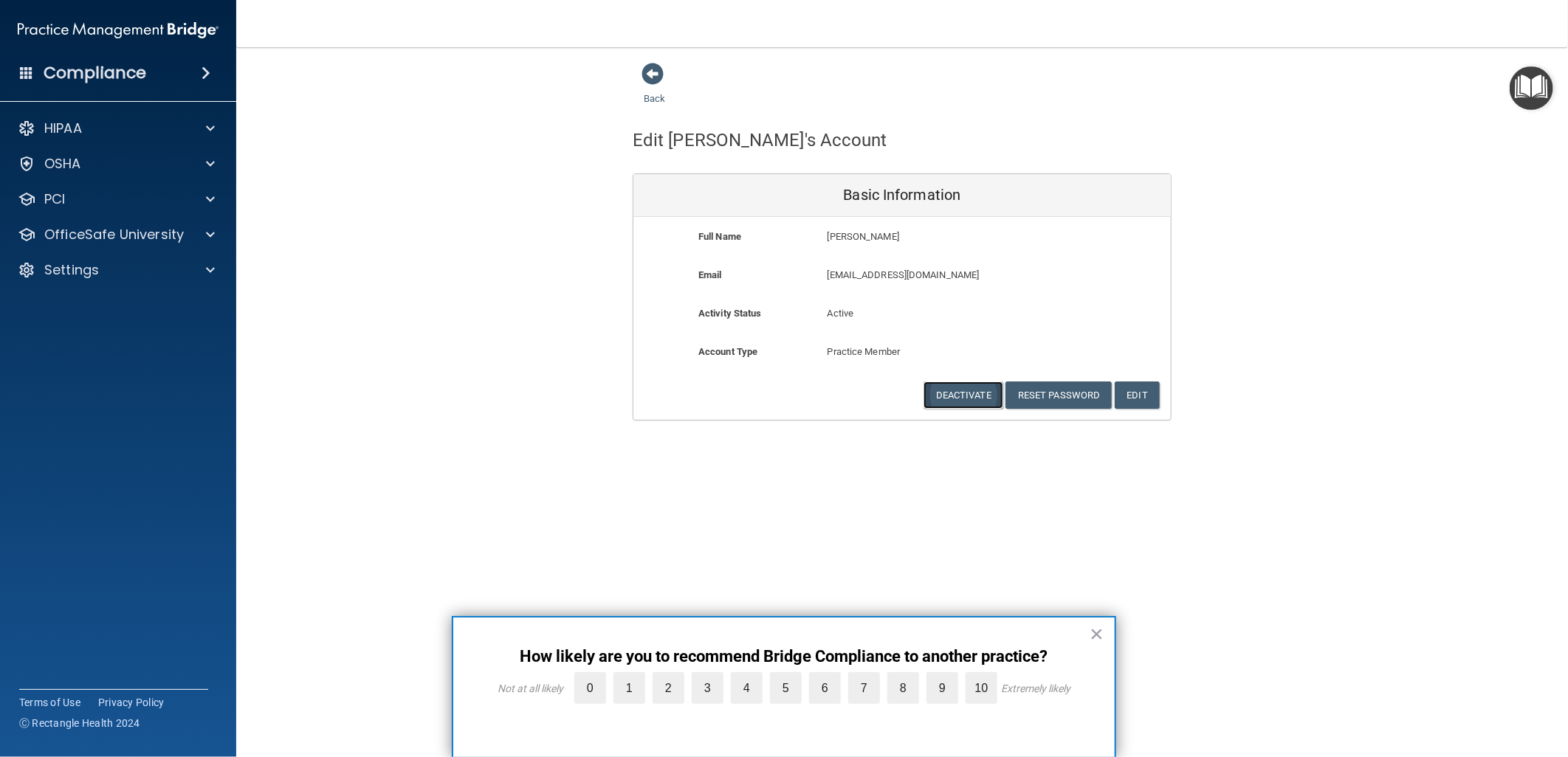
click at [963, 394] on button "Deactivate" at bounding box center [964, 396] width 80 height 27
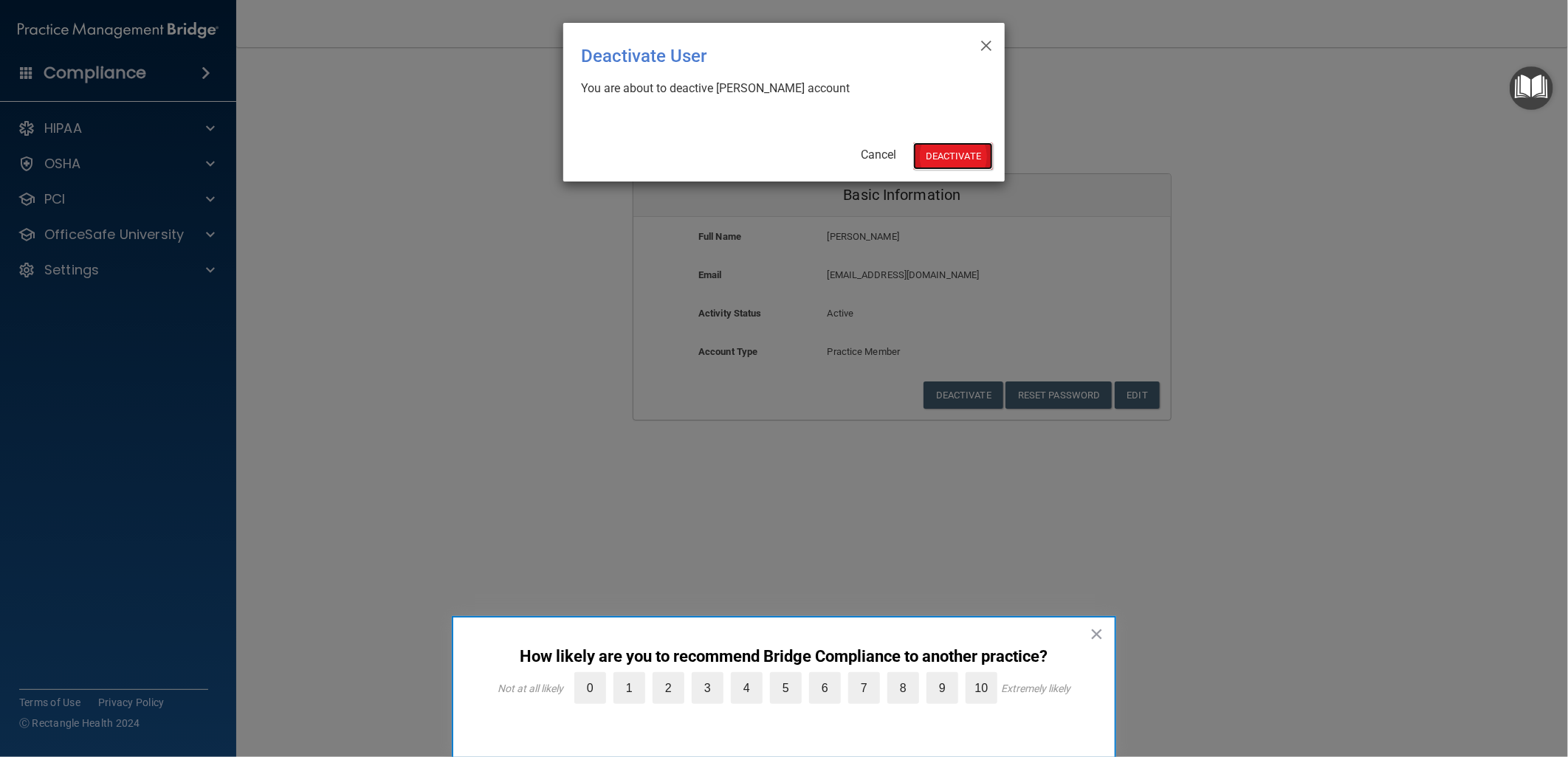
click at [938, 160] on button "Deactivate" at bounding box center [953, 156] width 80 height 27
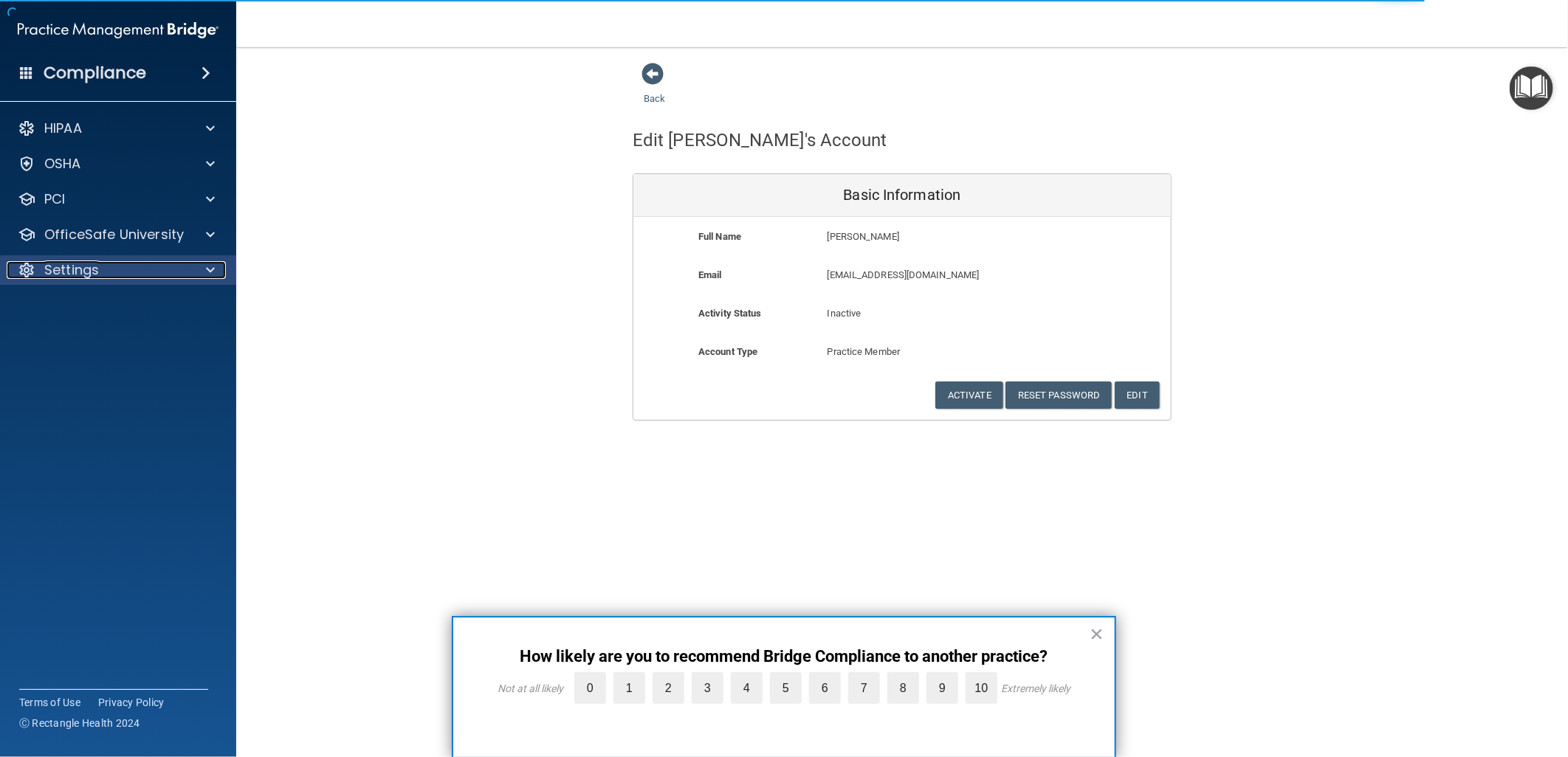
click at [183, 273] on div "Settings" at bounding box center [98, 270] width 183 height 18
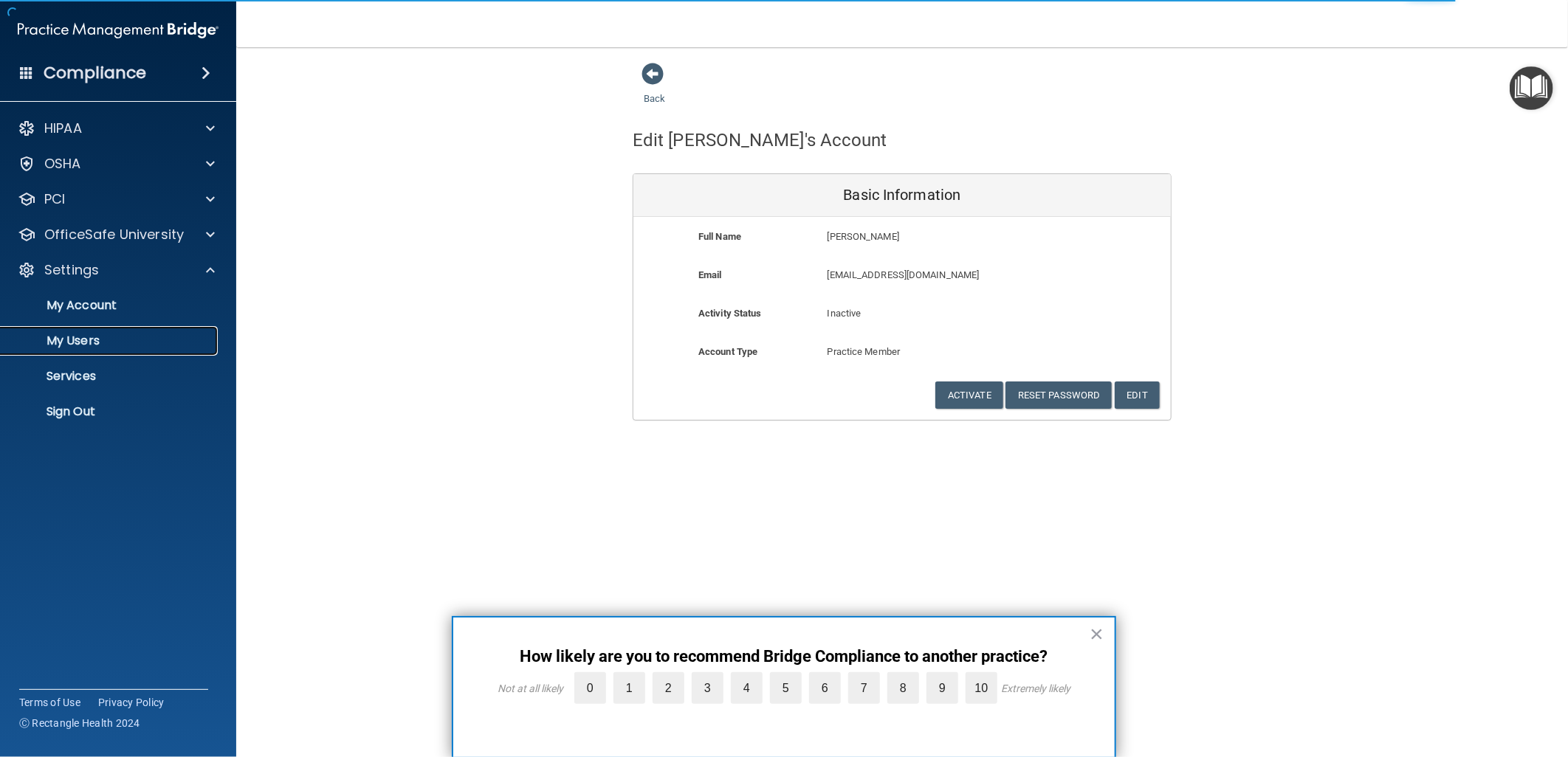
click at [148, 335] on p "My Users" at bounding box center [110, 340] width 202 height 15
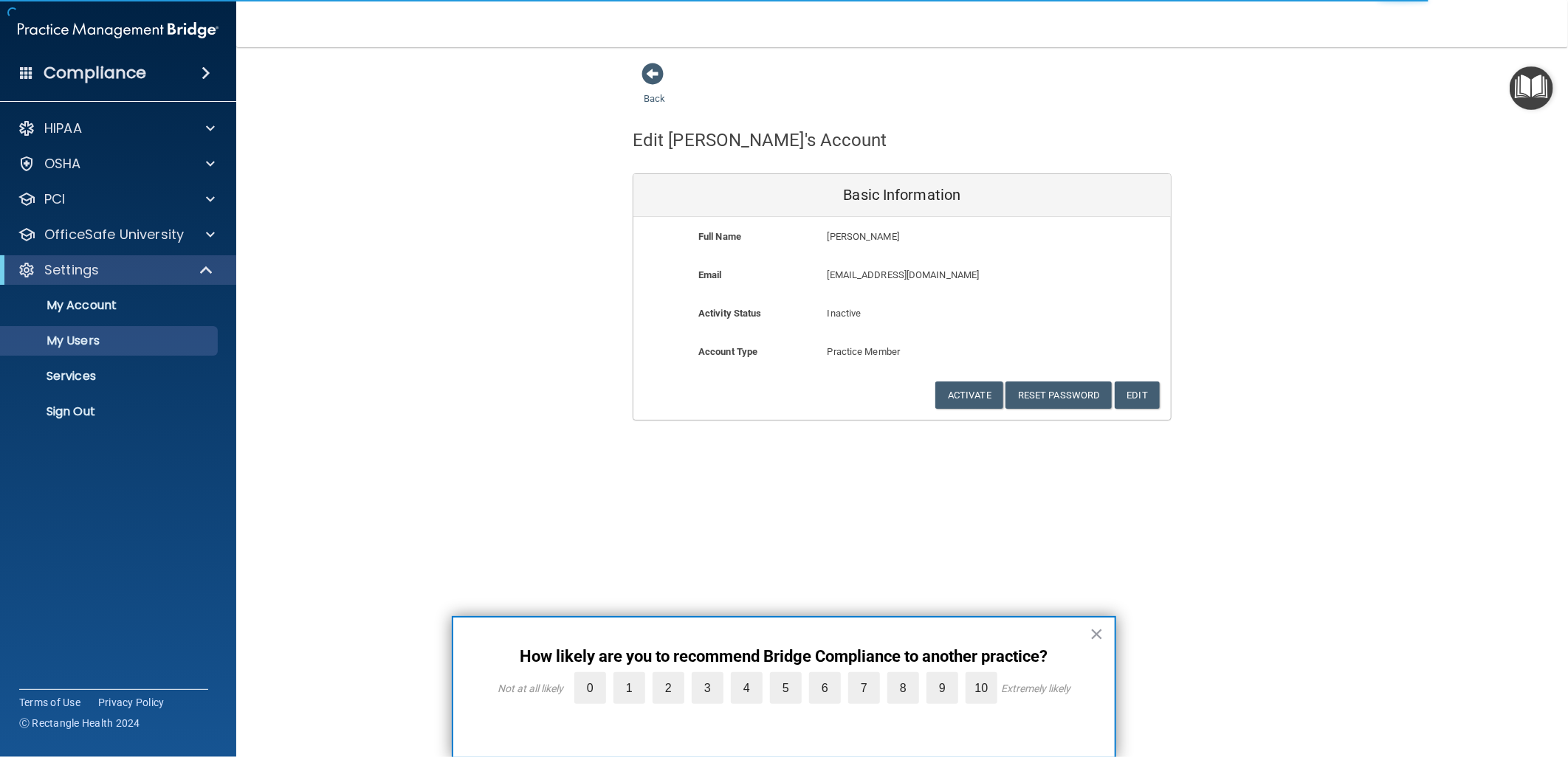
select select "20"
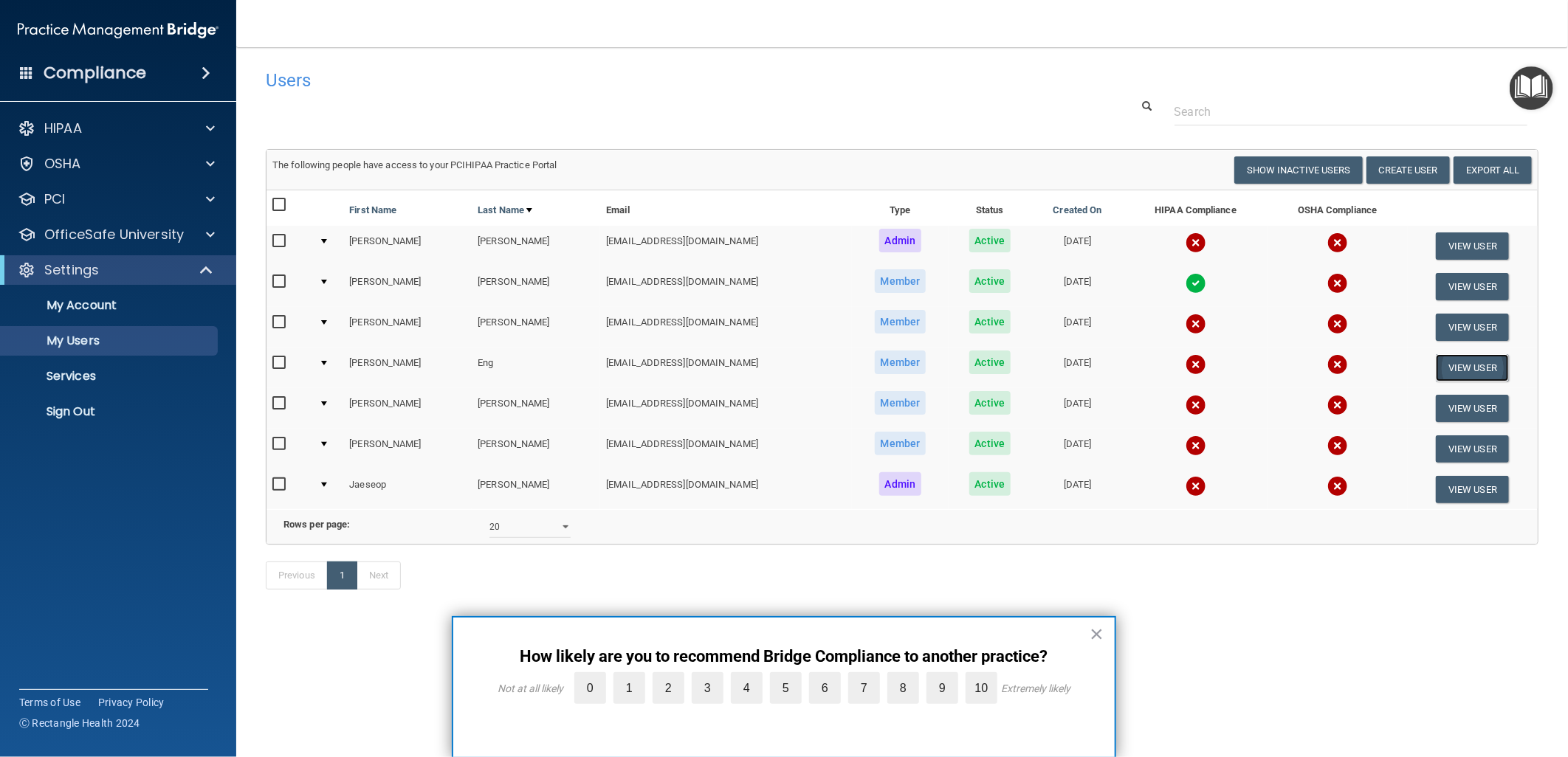
click at [1444, 358] on button "View User" at bounding box center [1472, 368] width 73 height 27
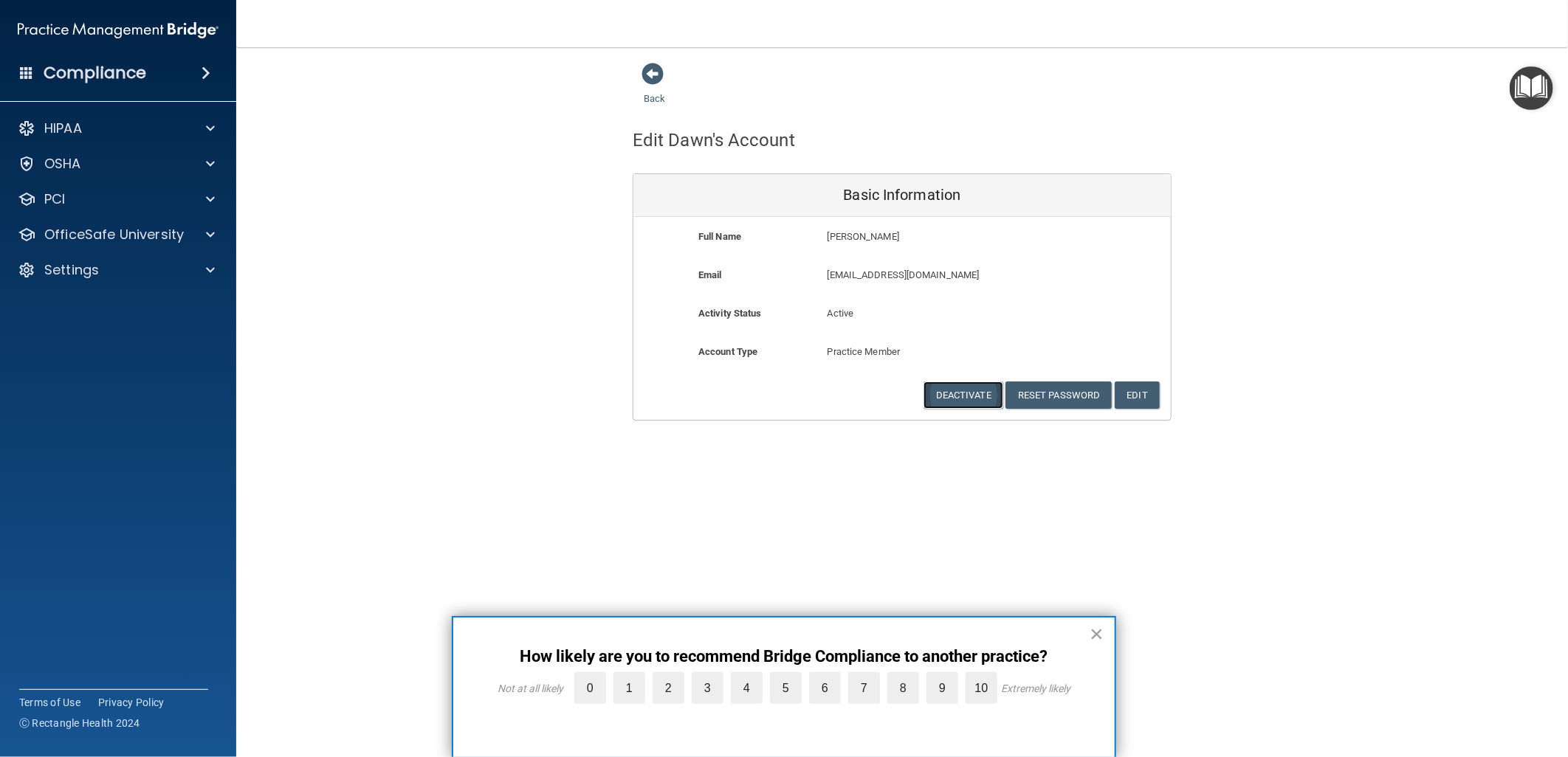
click at [952, 388] on button "Deactivate" at bounding box center [964, 396] width 80 height 27
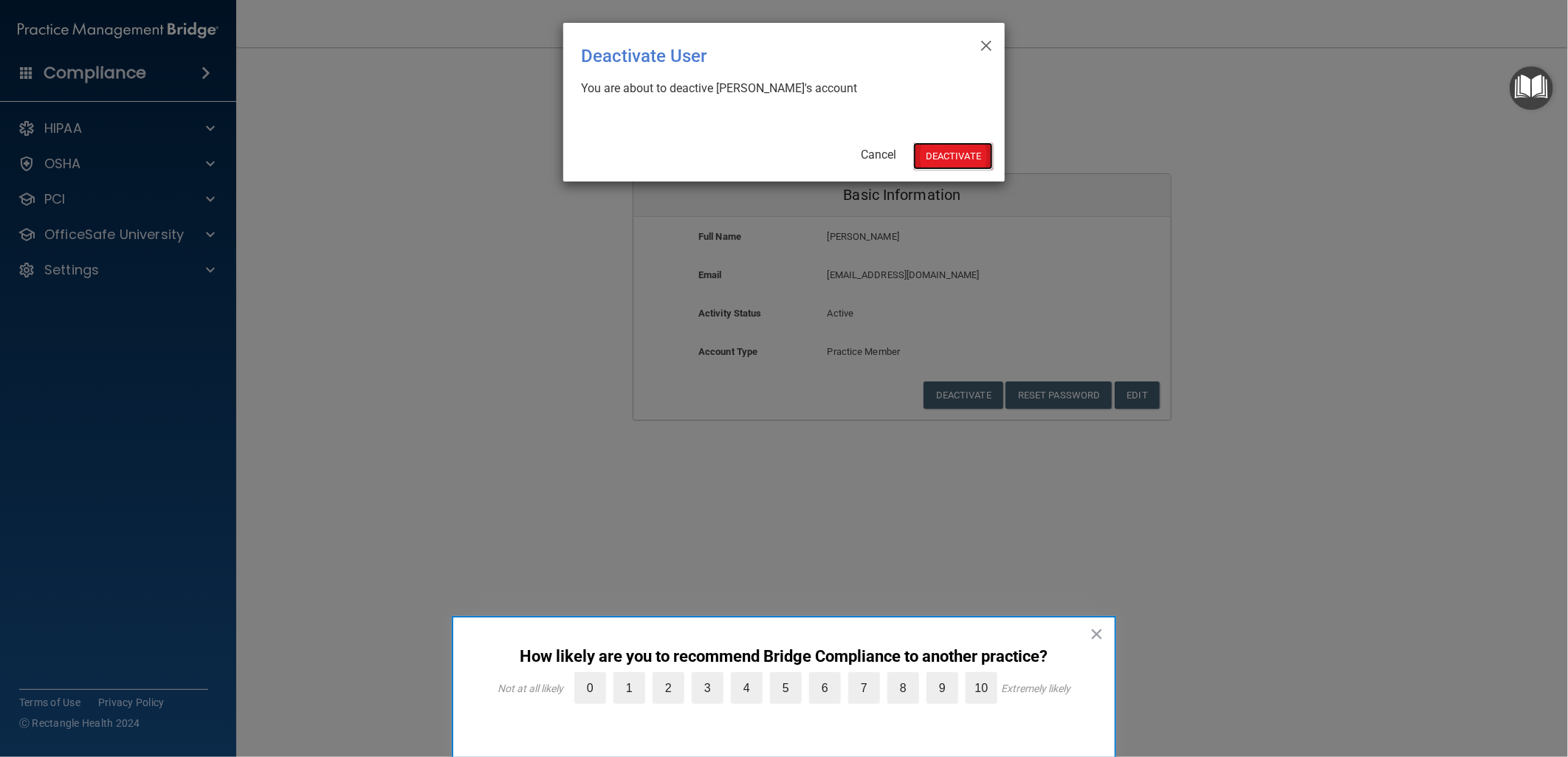
click at [975, 155] on button "Deactivate" at bounding box center [953, 156] width 80 height 27
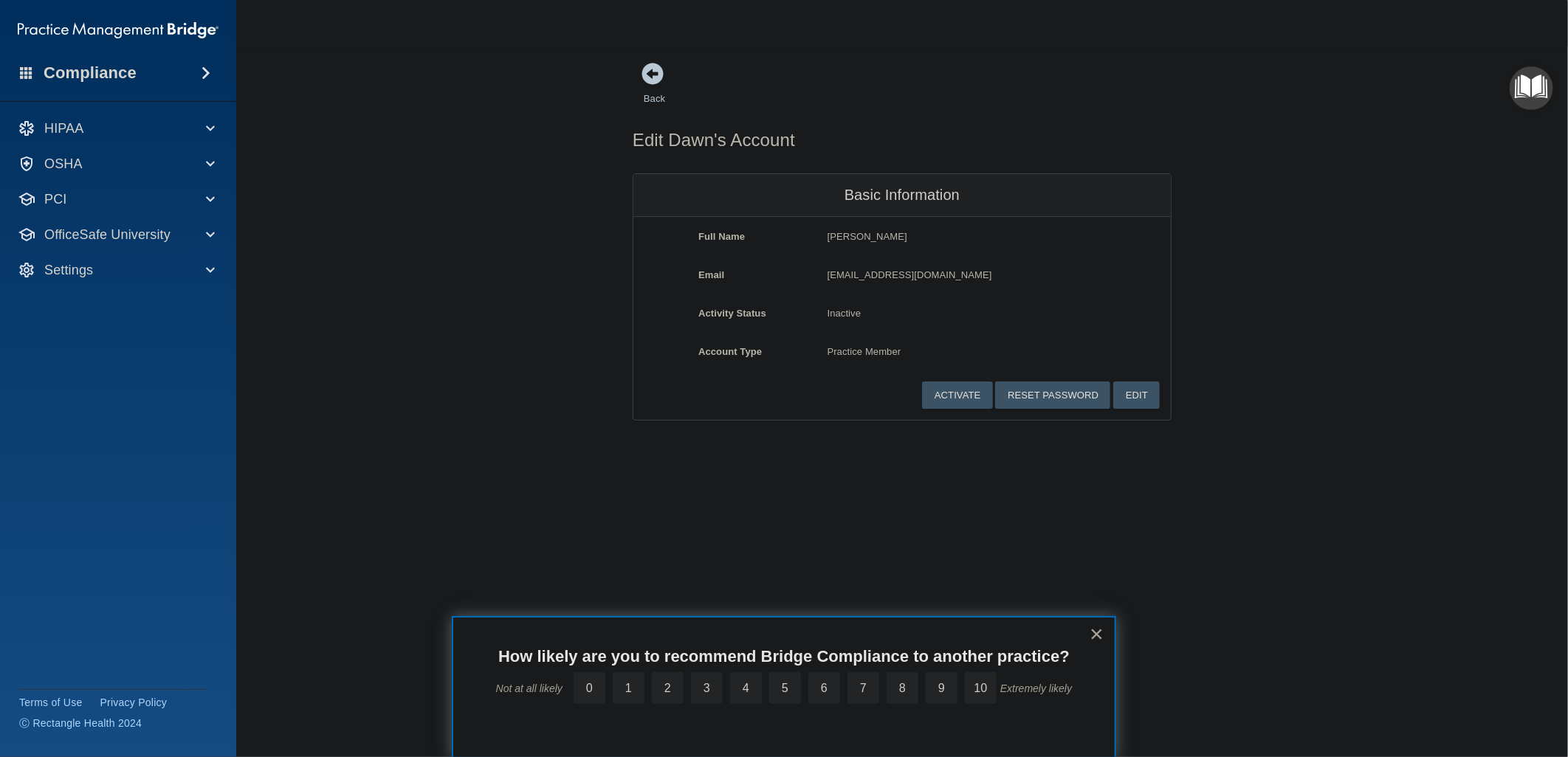
click at [445, 159] on div "Back Edit Dawn's Account Basic Information Full Name Dawn Eng Dawn Last Name En…" at bounding box center [902, 242] width 1273 height 359
click at [1352, 104] on div "Back Edit Dawn's Account Basic Information Full Name Dawn Eng Dawn Last Name En…" at bounding box center [902, 242] width 1273 height 359
